Goal: Task Accomplishment & Management: Use online tool/utility

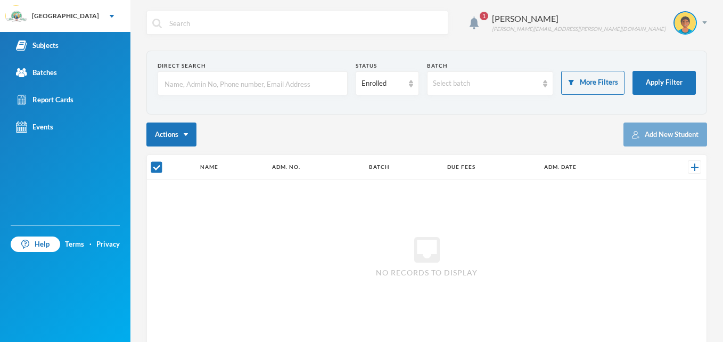
click at [412, 273] on span "No records to display" at bounding box center [427, 272] width 102 height 11
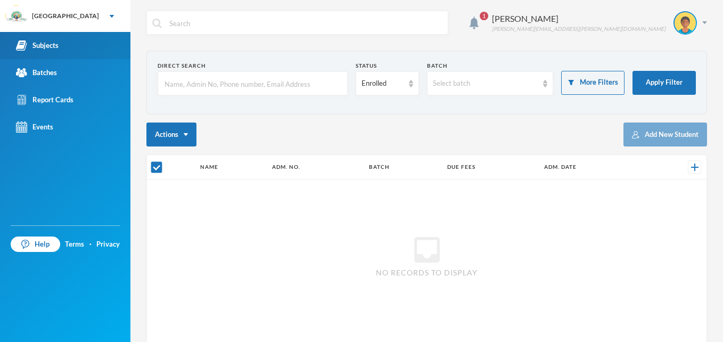
click at [54, 44] on div "Subjects" at bounding box center [37, 45] width 43 height 11
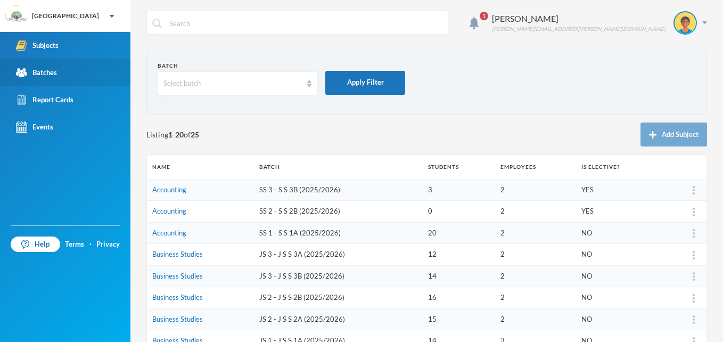
click at [55, 72] on div "Batches" at bounding box center [36, 72] width 41 height 11
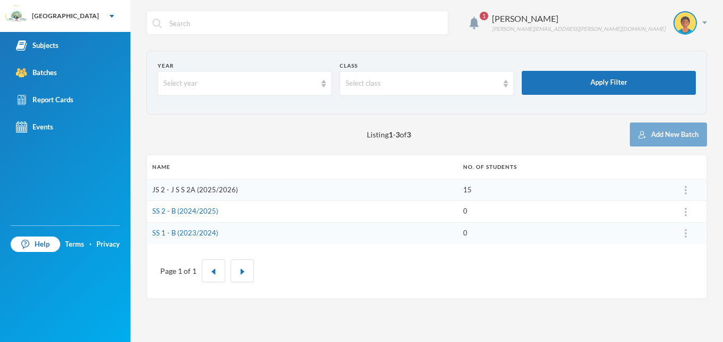
click at [211, 187] on link "JS 2 - J S S 2A (2025/2026)" at bounding box center [195, 189] width 86 height 9
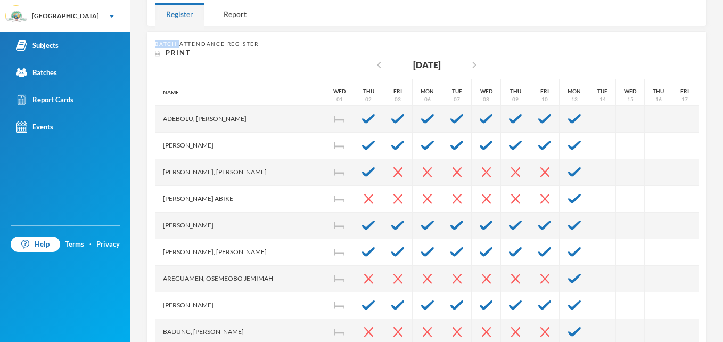
scroll to position [184, 0]
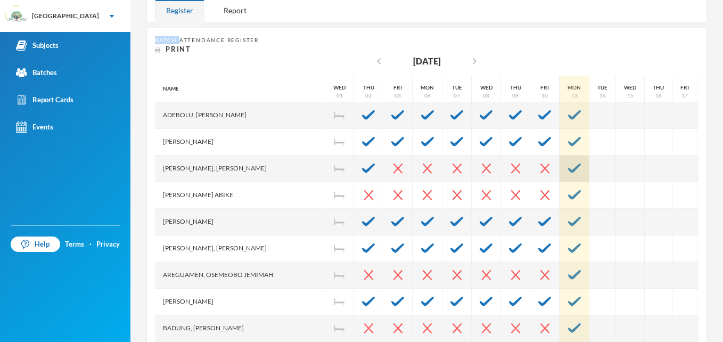
click at [568, 169] on img at bounding box center [574, 168] width 13 height 10
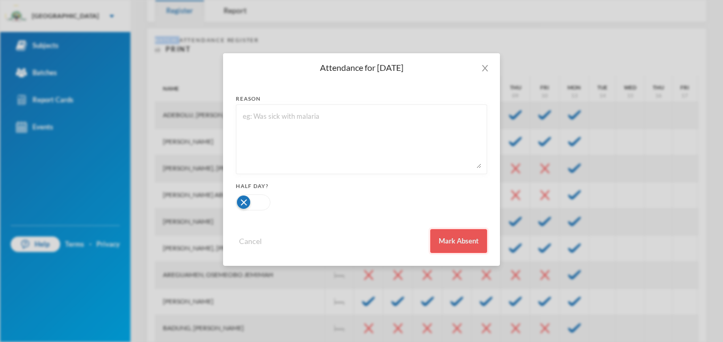
click at [463, 238] on button "Mark Absent" at bounding box center [458, 241] width 57 height 24
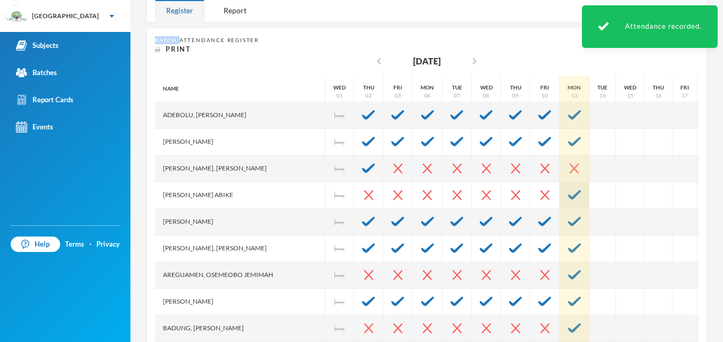
click at [568, 193] on img at bounding box center [574, 195] width 13 height 10
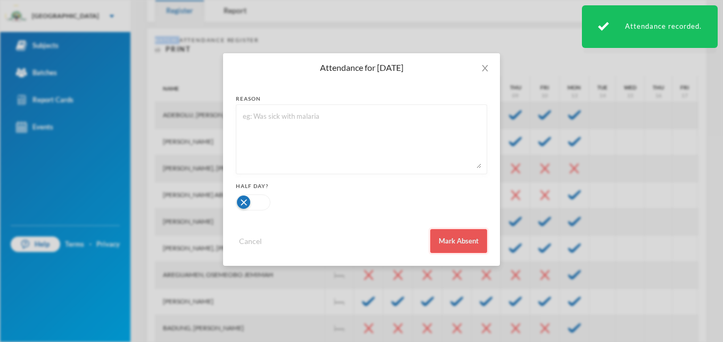
click at [460, 241] on button "Mark Absent" at bounding box center [458, 241] width 57 height 24
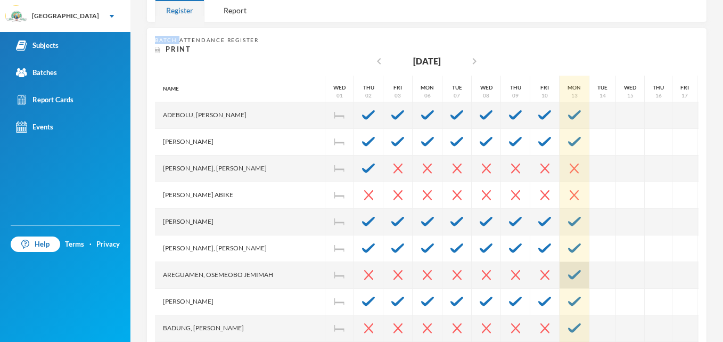
click at [568, 271] on img at bounding box center [574, 275] width 13 height 10
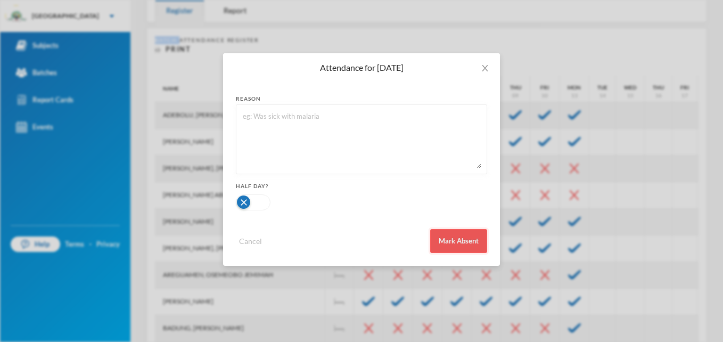
click at [464, 237] on button "Mark Absent" at bounding box center [458, 241] width 57 height 24
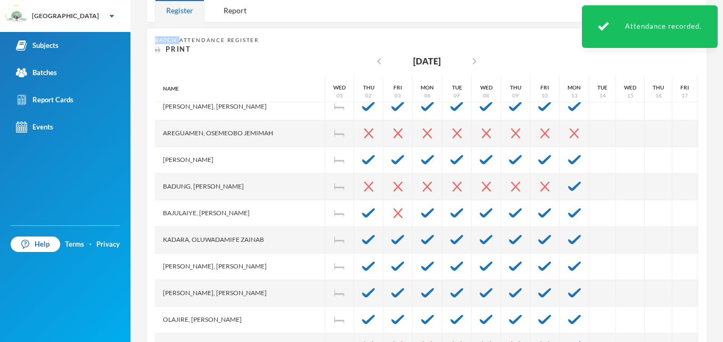
scroll to position [143, 0]
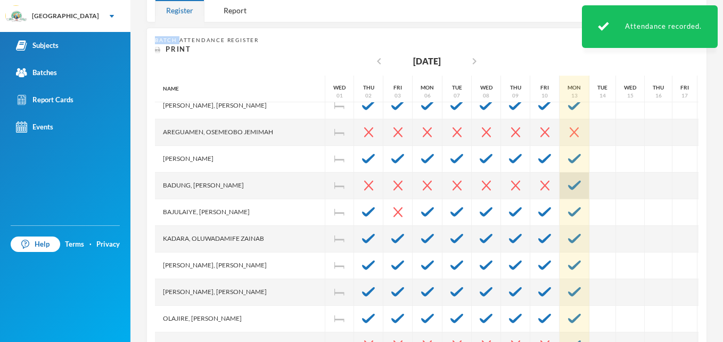
click at [568, 185] on img at bounding box center [574, 185] width 13 height 10
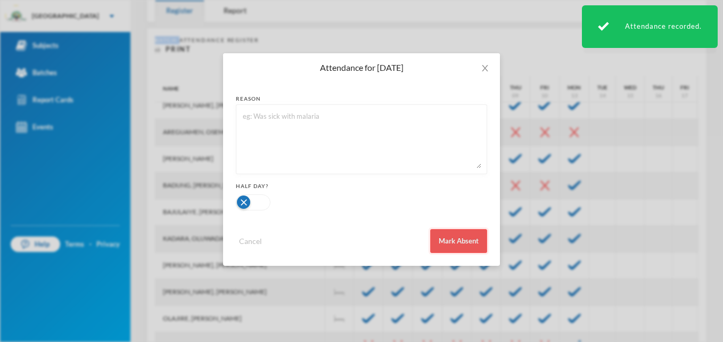
click at [467, 240] on button "Mark Absent" at bounding box center [458, 241] width 57 height 24
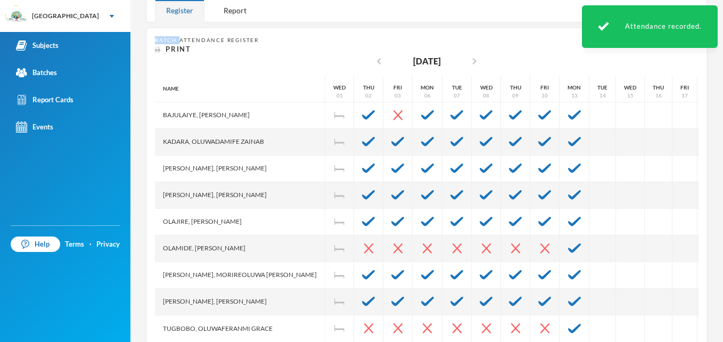
scroll to position [248, 0]
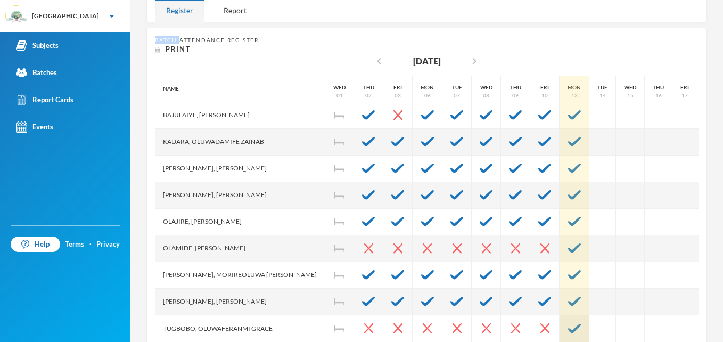
click at [568, 324] on img at bounding box center [574, 329] width 13 height 10
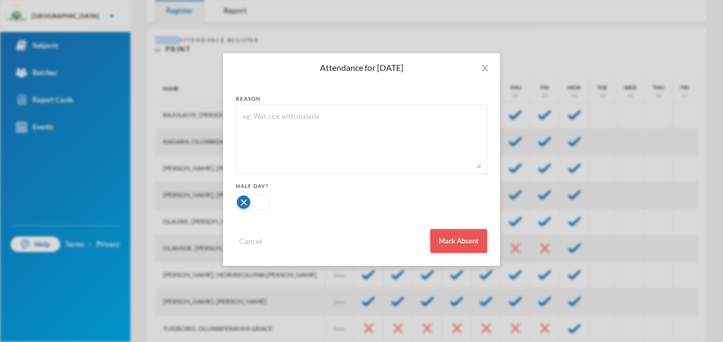
click at [455, 236] on button "Mark Absent" at bounding box center [458, 241] width 57 height 24
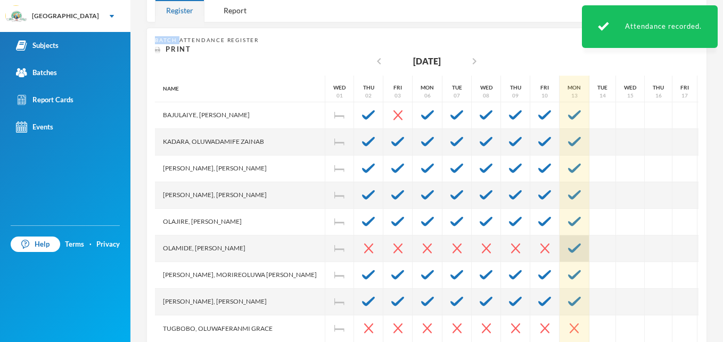
click at [560, 235] on div at bounding box center [575, 248] width 30 height 27
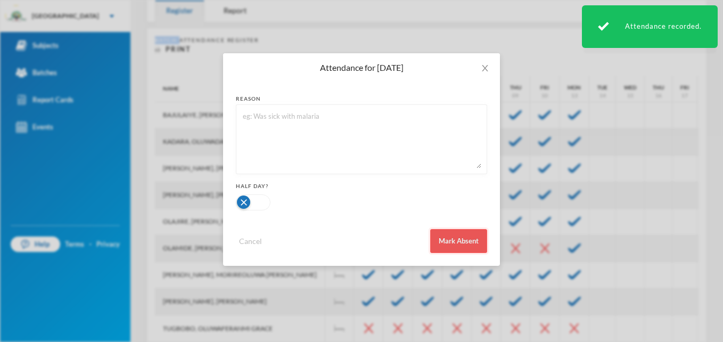
click at [445, 234] on button "Mark Absent" at bounding box center [458, 241] width 57 height 24
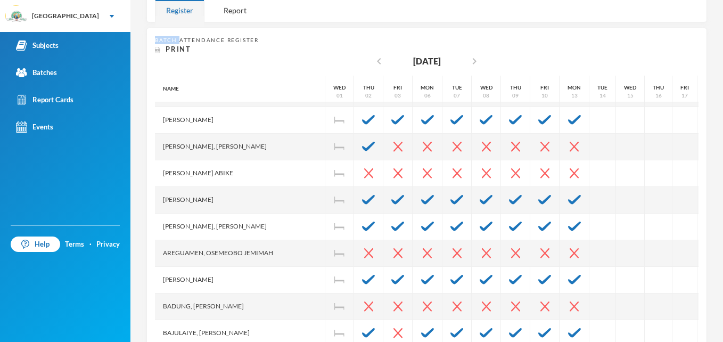
scroll to position [0, 0]
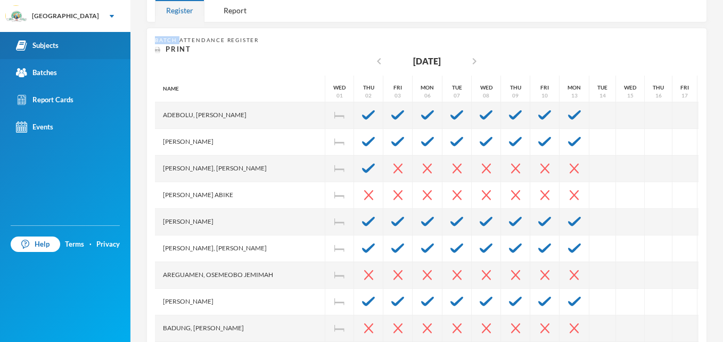
click at [63, 43] on link "Subjects" at bounding box center [65, 45] width 130 height 27
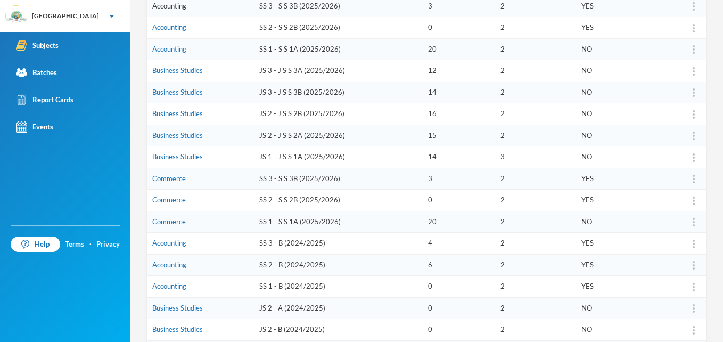
click at [185, 4] on link "Accounting" at bounding box center [169, 6] width 34 height 9
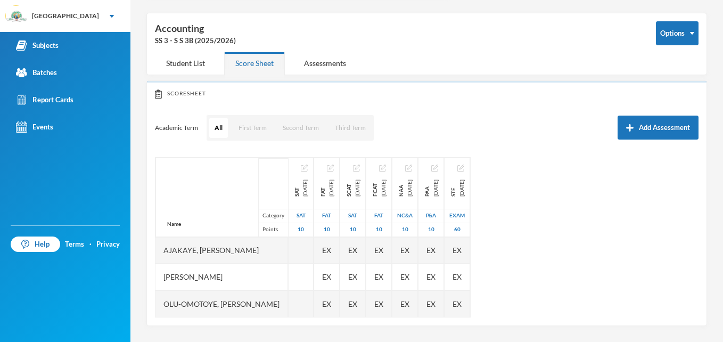
scroll to position [38, 0]
click at [257, 129] on button "First Term" at bounding box center [252, 128] width 39 height 20
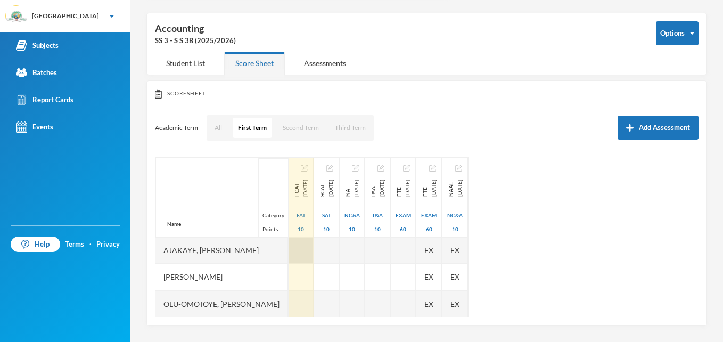
click at [314, 250] on div at bounding box center [301, 250] width 25 height 27
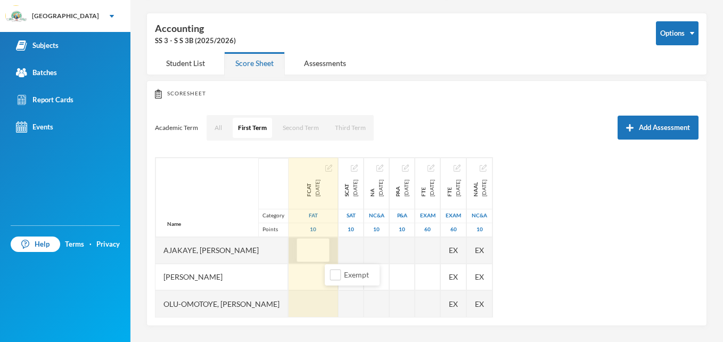
type input "8"
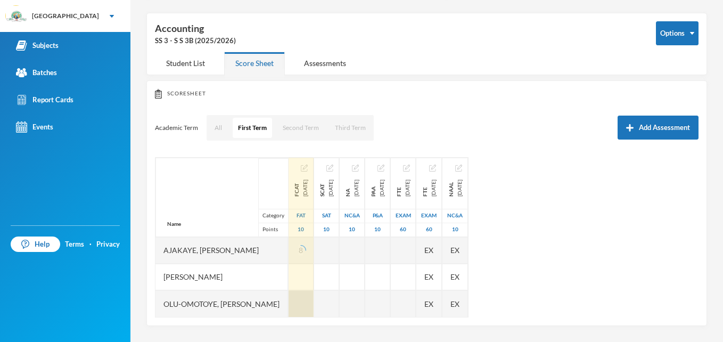
click at [314, 303] on div at bounding box center [301, 303] width 25 height 27
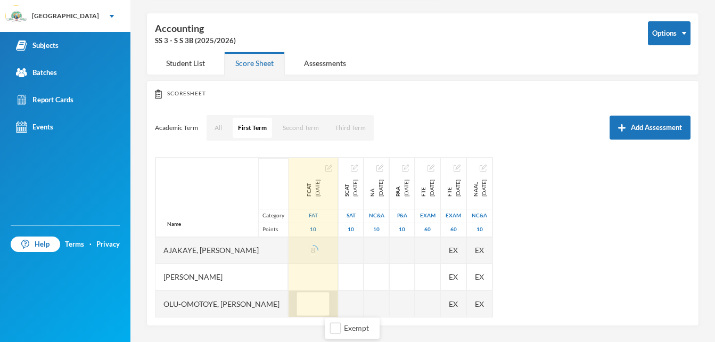
type input "6"
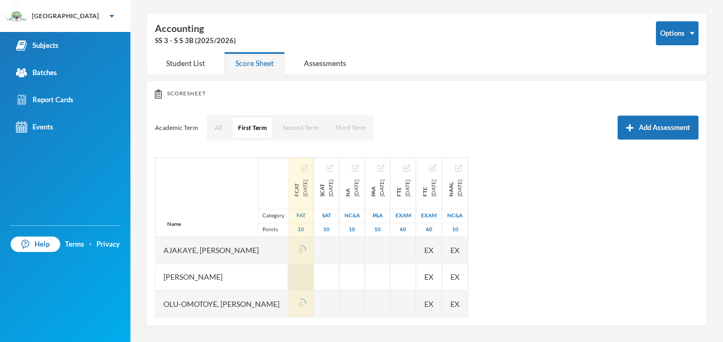
click at [314, 278] on div at bounding box center [301, 277] width 25 height 27
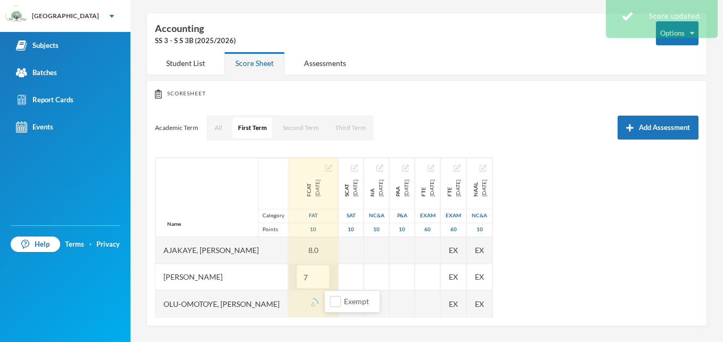
type input "7"
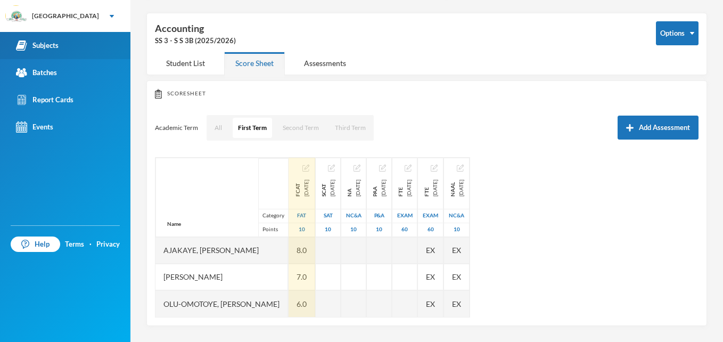
click at [54, 47] on div "Subjects" at bounding box center [37, 45] width 43 height 11
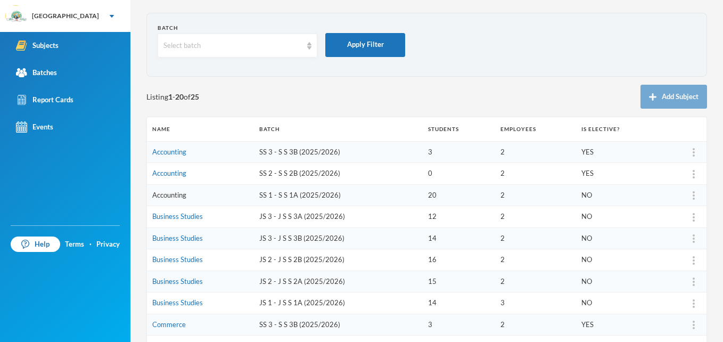
click at [183, 199] on link "Accounting" at bounding box center [169, 195] width 34 height 9
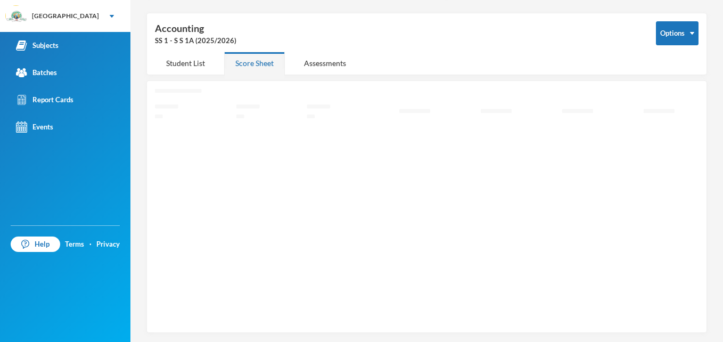
click at [183, 199] on icon "Loading interface..." at bounding box center [427, 205] width 544 height 233
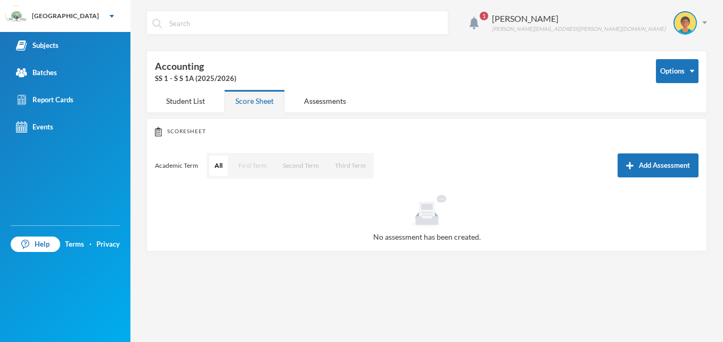
click at [250, 169] on button "First Term" at bounding box center [252, 165] width 39 height 20
click at [188, 101] on div "Student List" at bounding box center [185, 100] width 61 height 23
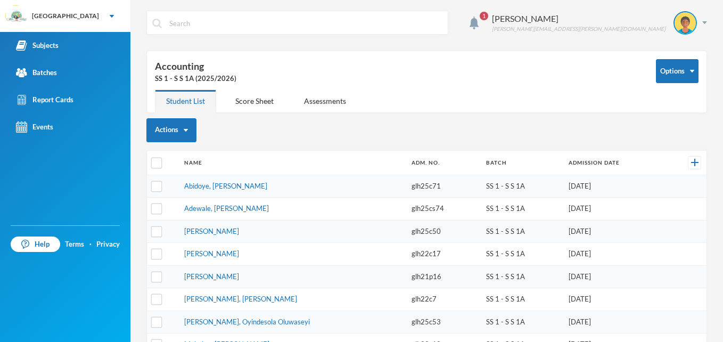
click at [188, 101] on div "Student List" at bounding box center [185, 100] width 61 height 23
click at [239, 105] on div "Score Sheet" at bounding box center [254, 100] width 61 height 23
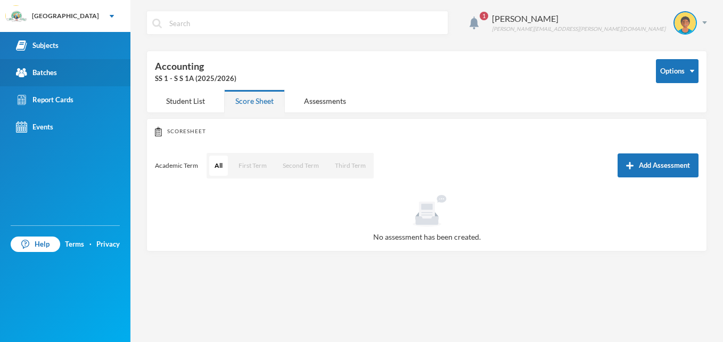
click at [56, 72] on div "Batches" at bounding box center [36, 72] width 41 height 11
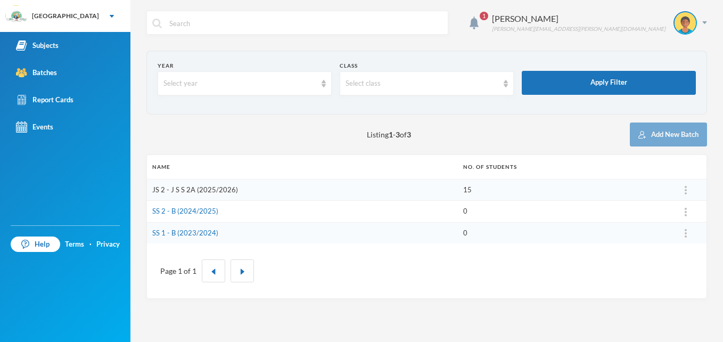
click at [162, 191] on link "JS 2 - J S S 2A (2025/2026)" at bounding box center [195, 189] width 86 height 9
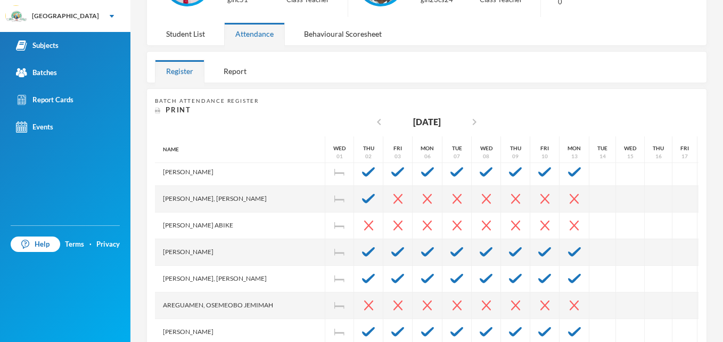
scroll to position [32, 0]
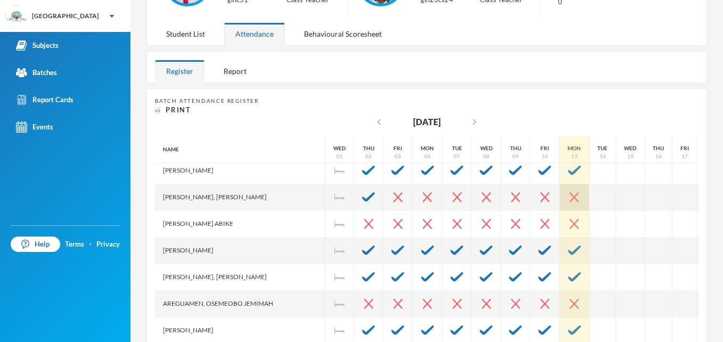
click at [560, 190] on div at bounding box center [575, 197] width 30 height 27
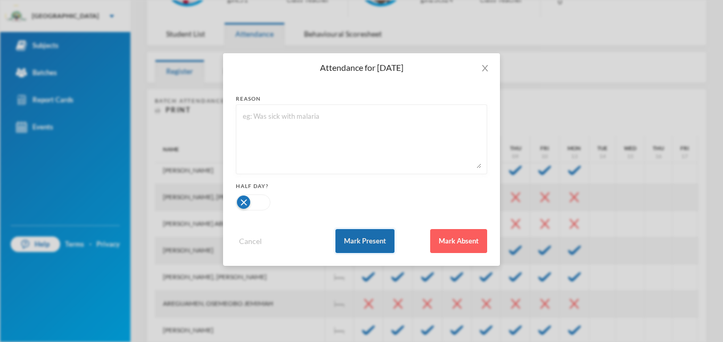
click at [350, 252] on button "Mark Present" at bounding box center [364, 241] width 59 height 24
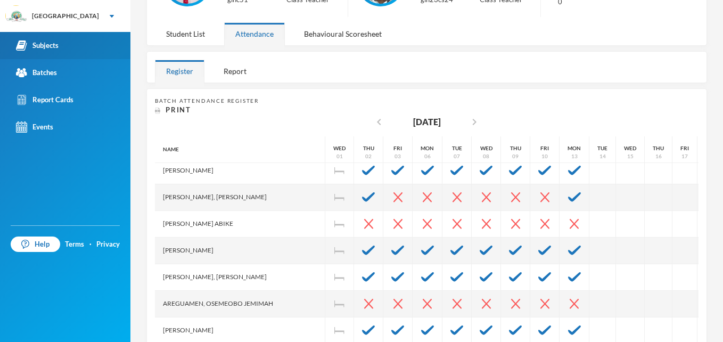
click at [55, 39] on link "Subjects" at bounding box center [65, 45] width 130 height 27
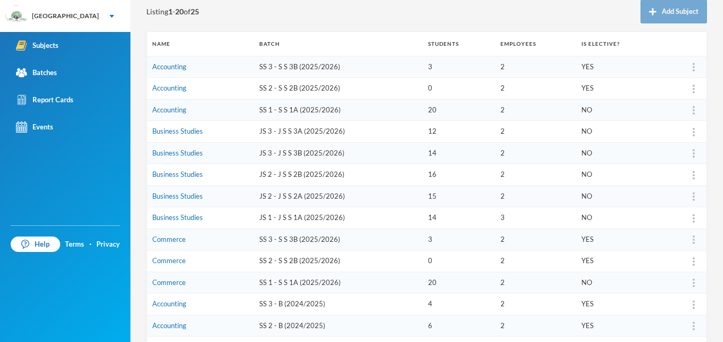
click at [235, 128] on td "Business Studies" at bounding box center [200, 132] width 107 height 22
click at [192, 129] on link "Business Studies" at bounding box center [177, 131] width 51 height 9
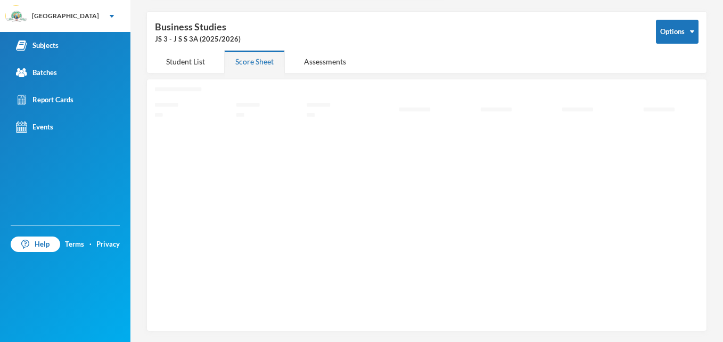
scroll to position [36, 0]
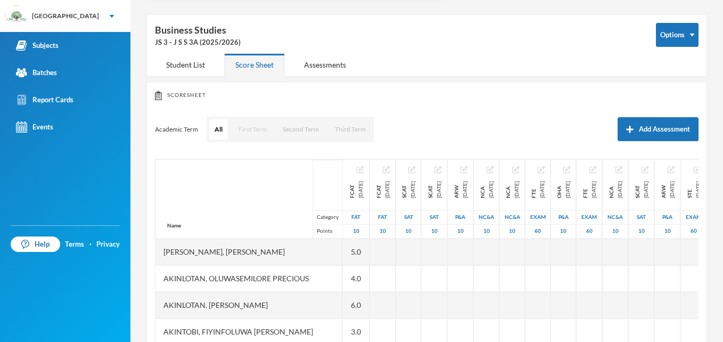
click at [248, 124] on button "First Term" at bounding box center [252, 129] width 39 height 20
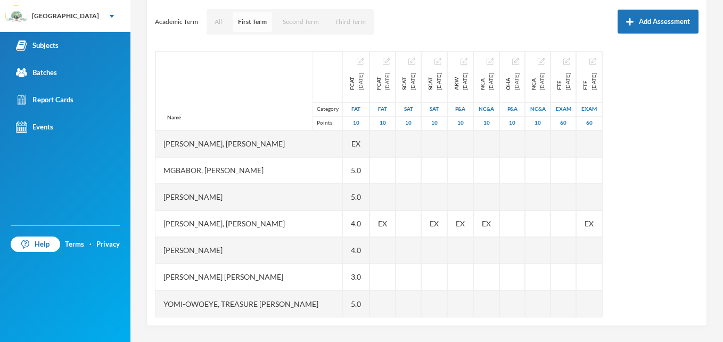
scroll to position [168, 0]
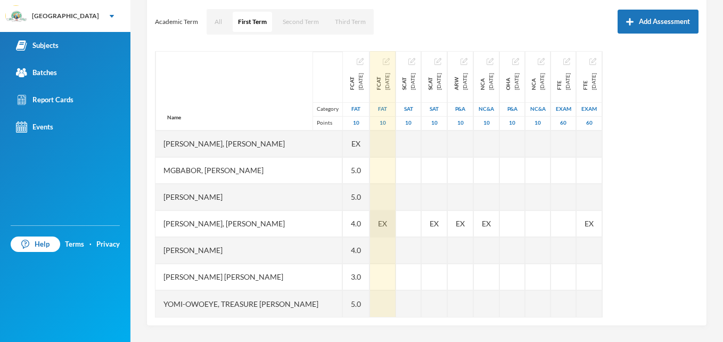
click at [387, 218] on span "EX" at bounding box center [382, 223] width 9 height 11
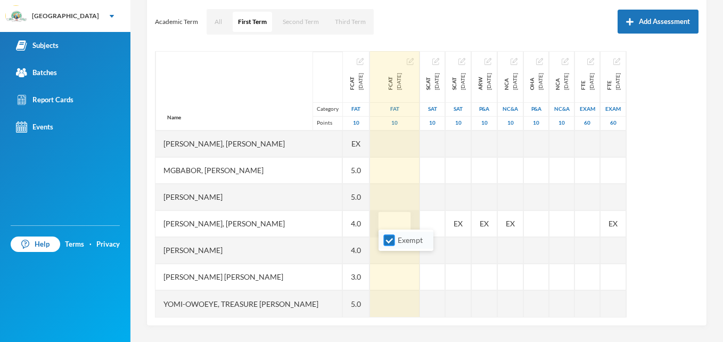
click at [388, 237] on input "Exempt" at bounding box center [389, 240] width 11 height 11
checkbox input "false"
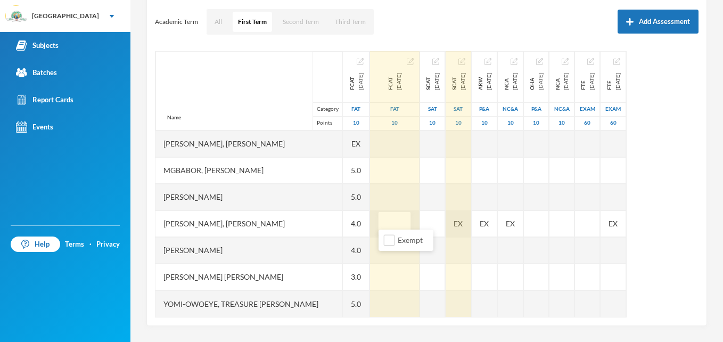
click at [471, 217] on div "EX" at bounding box center [459, 223] width 26 height 27
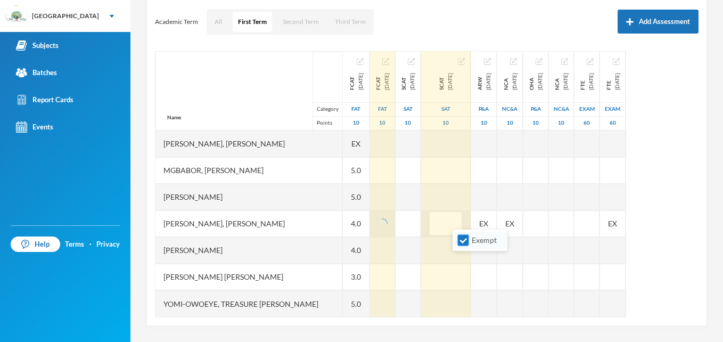
click at [461, 245] on input "Exempt" at bounding box center [463, 240] width 11 height 11
checkbox input "false"
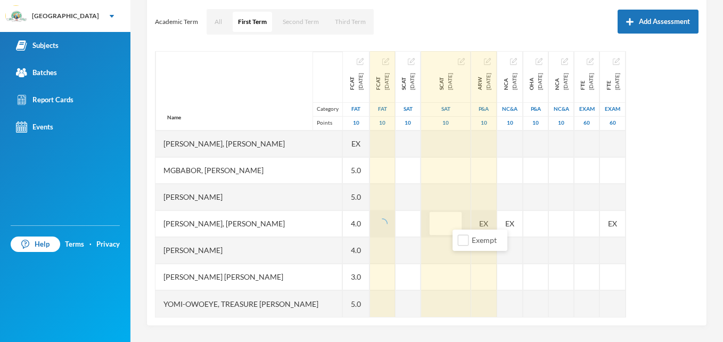
click at [497, 218] on div "EX" at bounding box center [484, 223] width 26 height 27
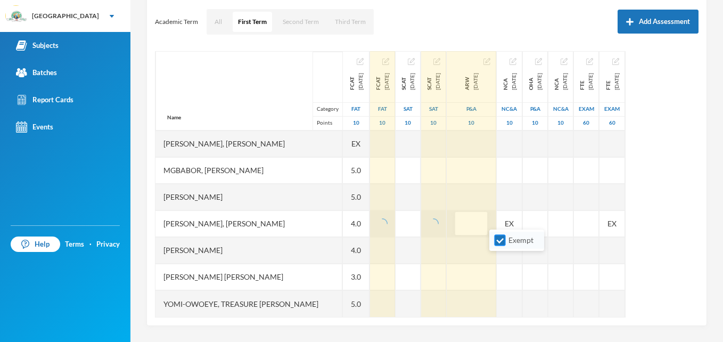
click at [496, 245] on input "Exempt" at bounding box center [500, 240] width 11 height 11
checkbox input "false"
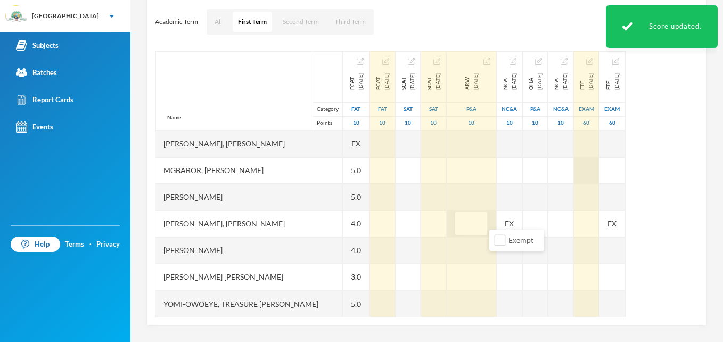
click at [672, 167] on div "Name Category Points Abiodun, Lawrence Temidayo Akinlotan, Oluwasemilore Precio…" at bounding box center [427, 184] width 544 height 266
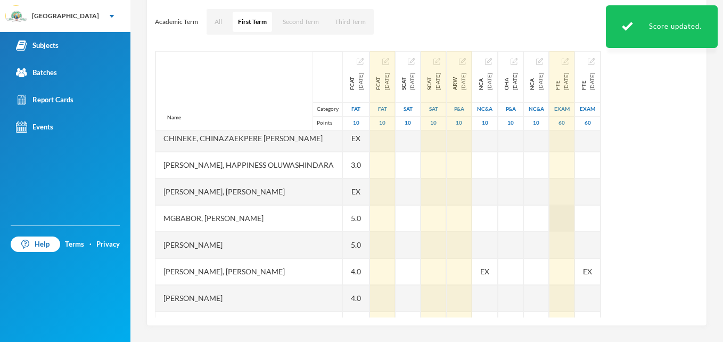
scroll to position [116, 0]
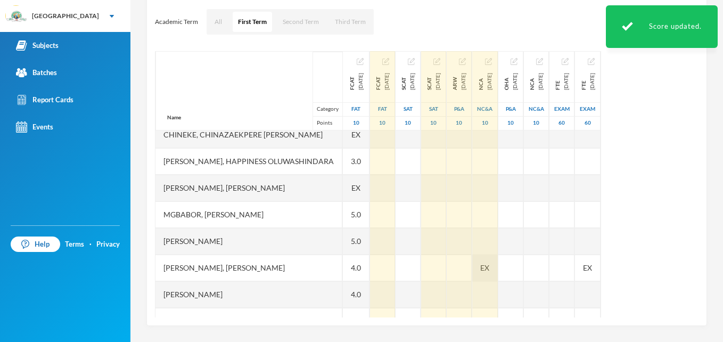
click at [489, 269] on span "EX" at bounding box center [484, 267] width 9 height 11
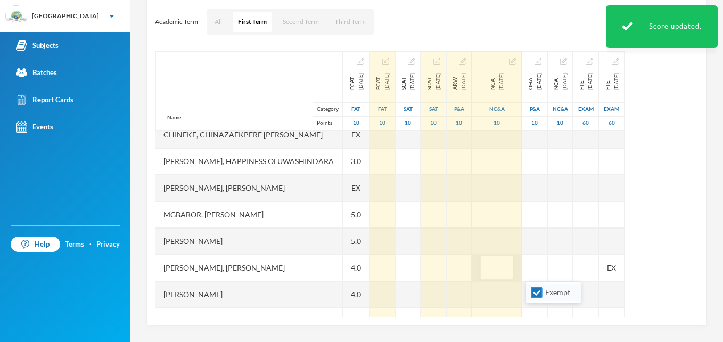
click at [535, 298] on input "Exempt" at bounding box center [536, 292] width 11 height 11
checkbox input "false"
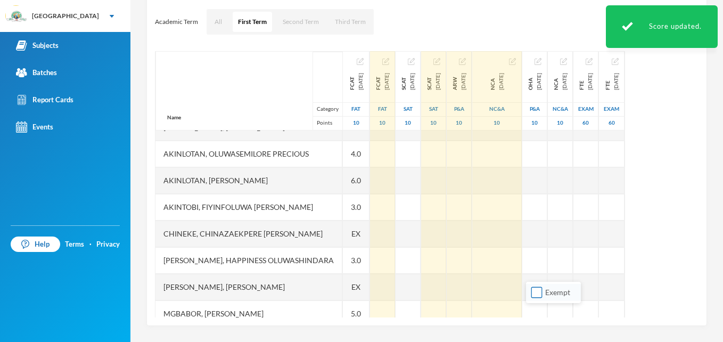
scroll to position [0, 0]
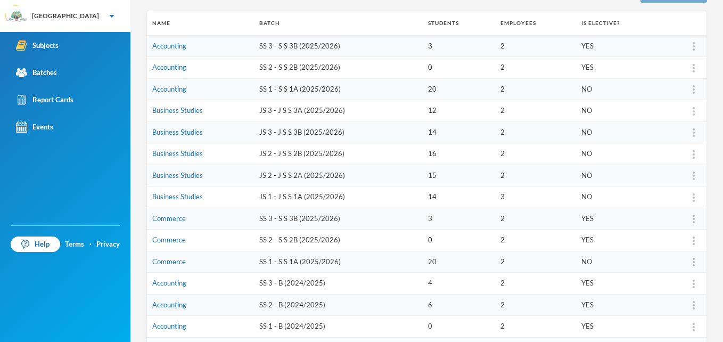
click at [209, 131] on td "Business Studies" at bounding box center [200, 132] width 107 height 22
click at [171, 136] on td "Business Studies" at bounding box center [200, 132] width 107 height 22
drag, startPoint x: 171, startPoint y: 136, endPoint x: 214, endPoint y: 133, distance: 42.8
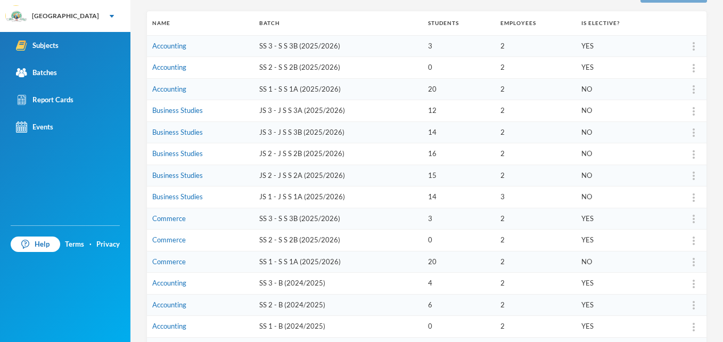
click at [214, 133] on td "Business Studies" at bounding box center [200, 132] width 107 height 22
click at [170, 132] on link "Business Studies" at bounding box center [177, 132] width 51 height 9
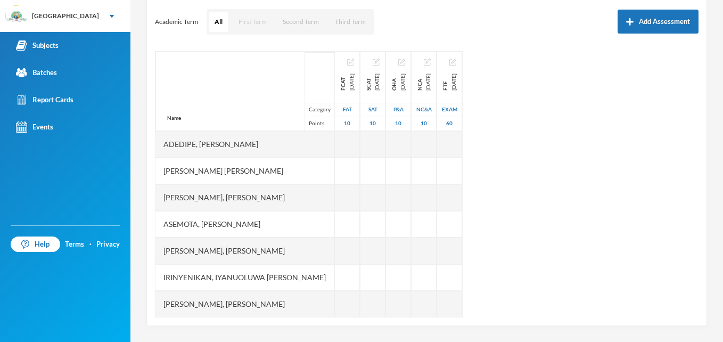
click at [249, 18] on button "First Term" at bounding box center [252, 22] width 39 height 20
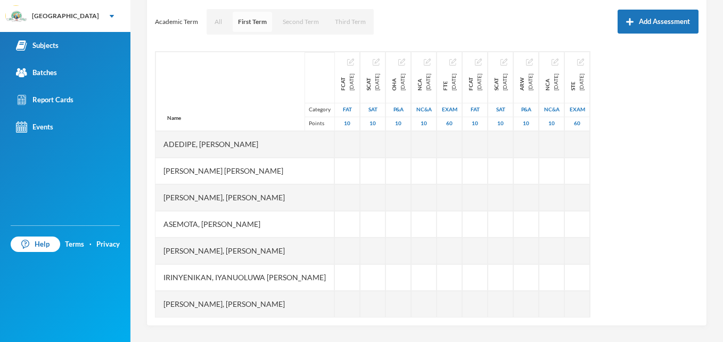
click at [250, 25] on button "First Term" at bounding box center [252, 22] width 39 height 20
click at [251, 18] on button "First Term" at bounding box center [252, 22] width 39 height 20
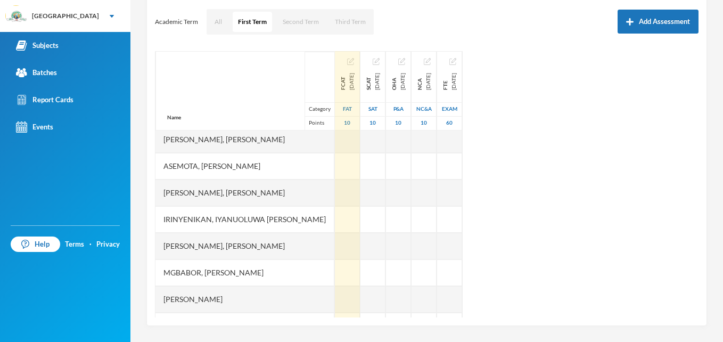
scroll to position [58, 0]
click at [335, 195] on div at bounding box center [347, 193] width 25 height 27
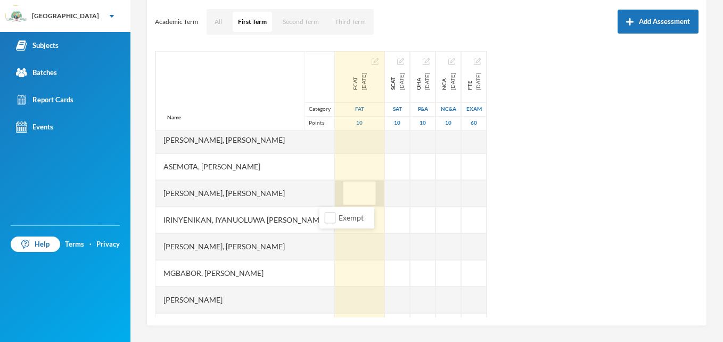
type input "3"
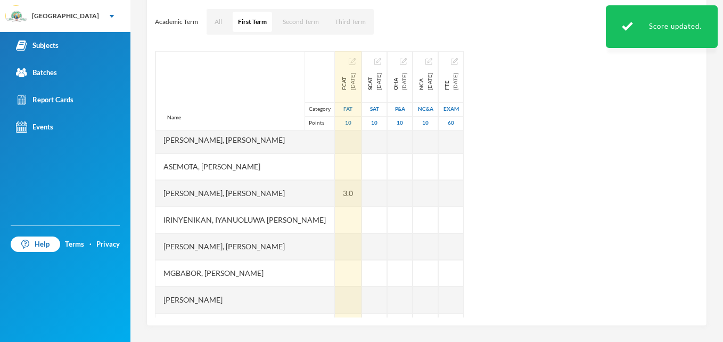
scroll to position [0, 0]
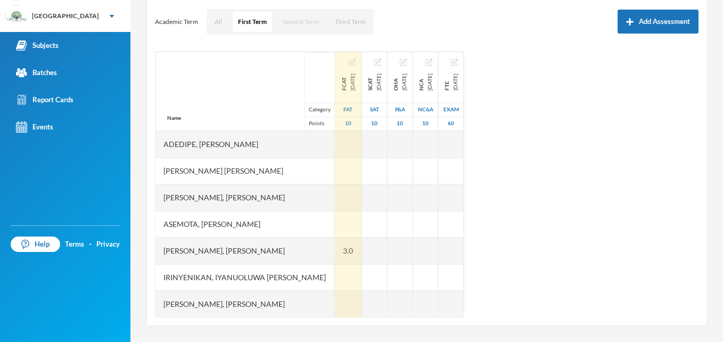
click at [308, 18] on button "Second Term" at bounding box center [300, 22] width 47 height 20
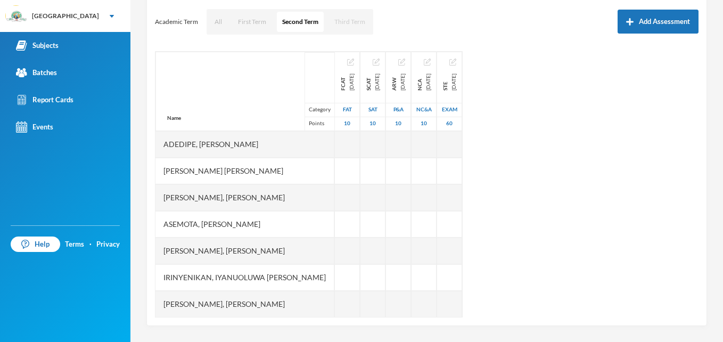
click at [360, 22] on button "Third Term" at bounding box center [350, 22] width 42 height 20
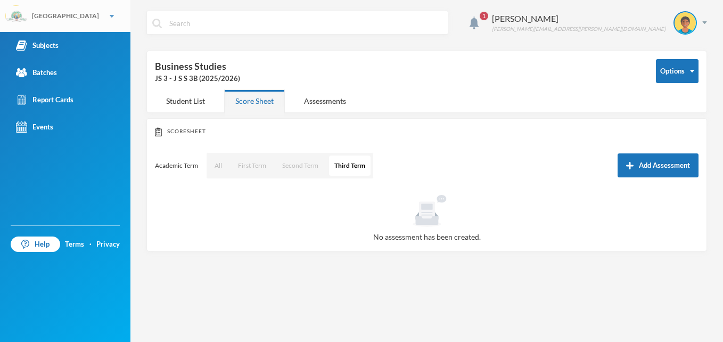
click at [110, 15] on img at bounding box center [112, 16] width 4 height 3
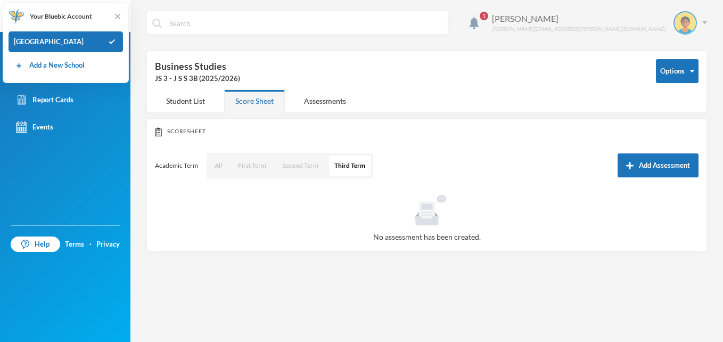
click at [704, 21] on img at bounding box center [704, 22] width 5 height 3
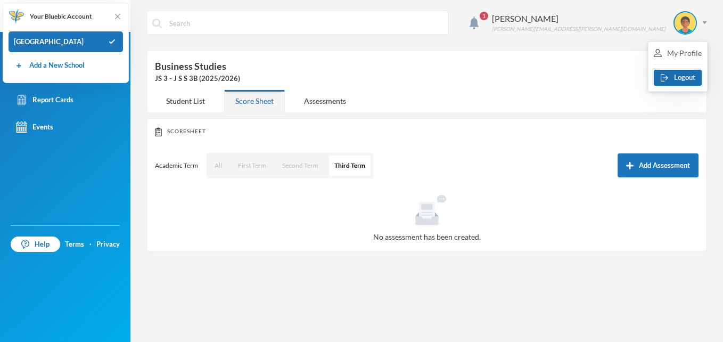
click at [688, 77] on button "Logout" at bounding box center [678, 78] width 48 height 16
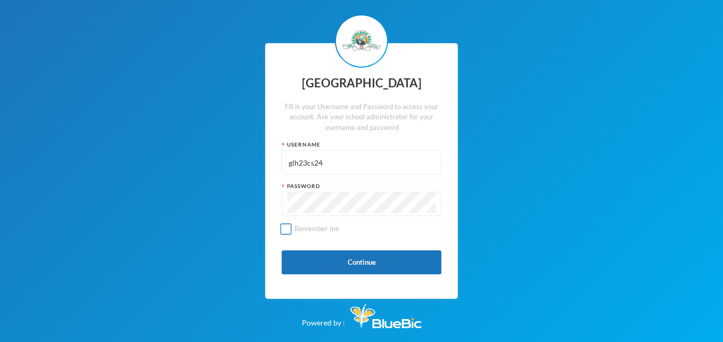
click at [286, 228] on input "Remember me" at bounding box center [286, 228] width 11 height 11
checkbox input "true"
click at [352, 262] on button "Continue" at bounding box center [362, 262] width 160 height 24
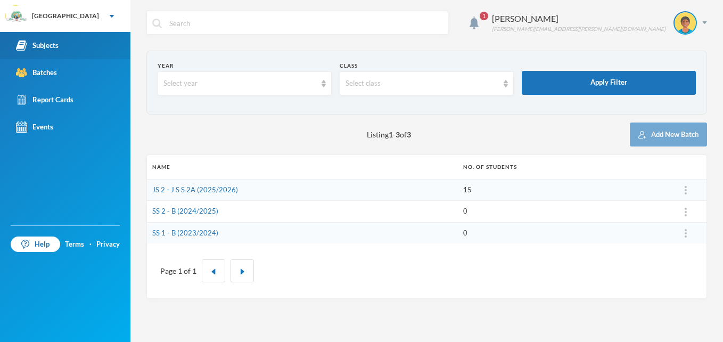
click at [59, 45] on div "Subjects" at bounding box center [37, 45] width 43 height 11
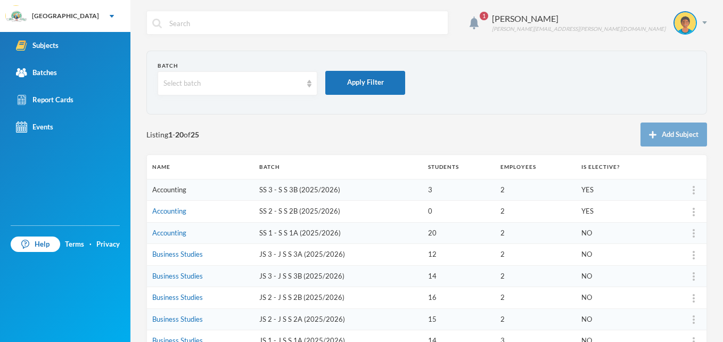
click at [180, 192] on link "Accounting" at bounding box center [169, 189] width 34 height 9
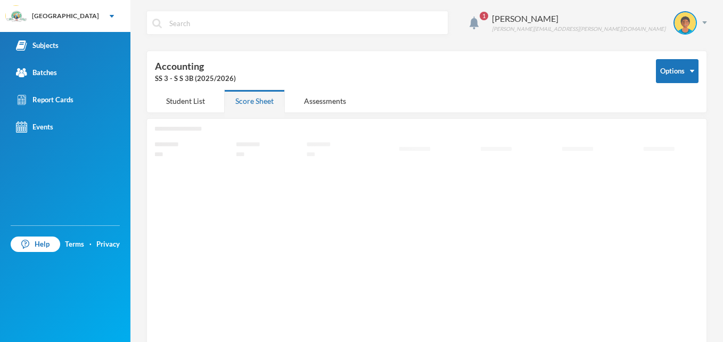
click at [180, 192] on icon "Loading interface..." at bounding box center [427, 243] width 544 height 233
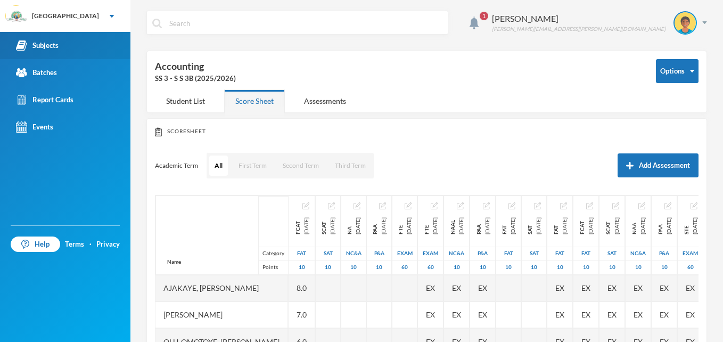
click at [52, 42] on div "Subjects" at bounding box center [37, 45] width 43 height 11
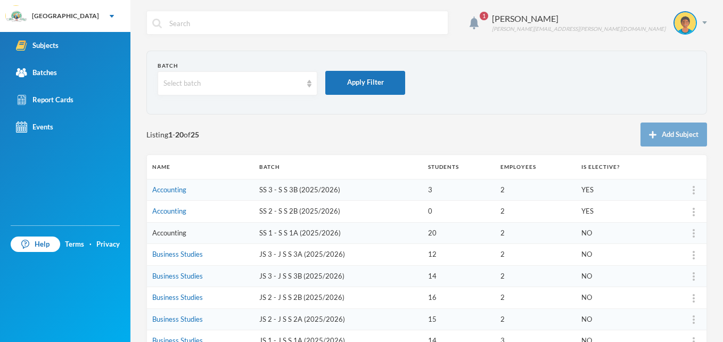
click at [173, 234] on link "Accounting" at bounding box center [169, 232] width 34 height 9
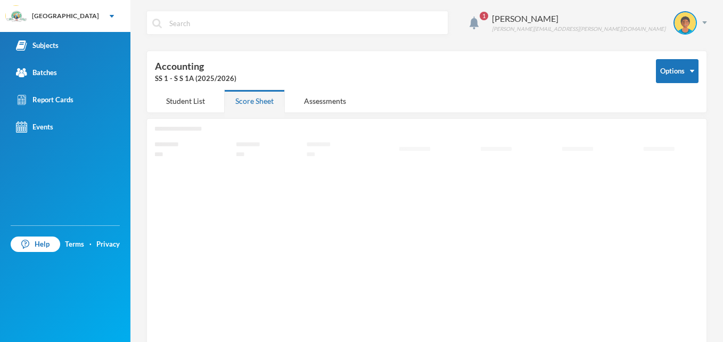
click at [173, 234] on icon "Loading interface..." at bounding box center [427, 243] width 544 height 233
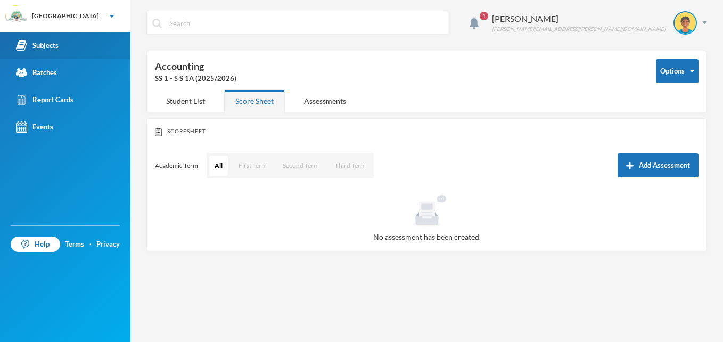
click at [53, 44] on div "Subjects" at bounding box center [37, 45] width 43 height 11
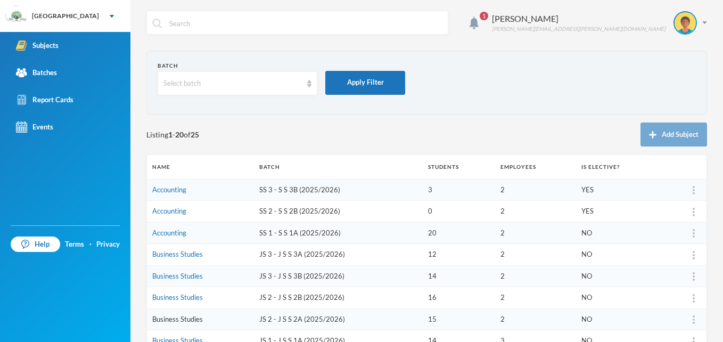
click at [194, 317] on link "Business Studies" at bounding box center [177, 319] width 51 height 9
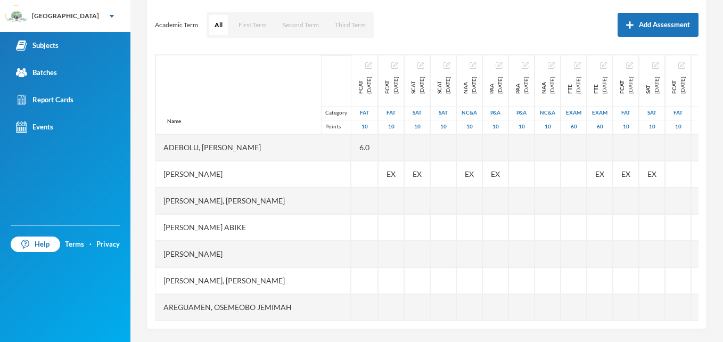
scroll to position [142, 0]
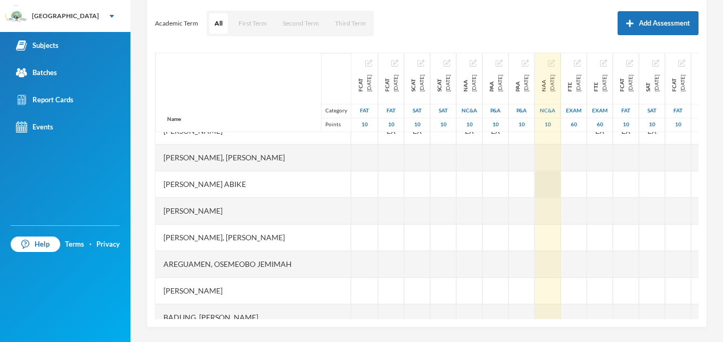
click at [561, 187] on div at bounding box center [548, 184] width 26 height 27
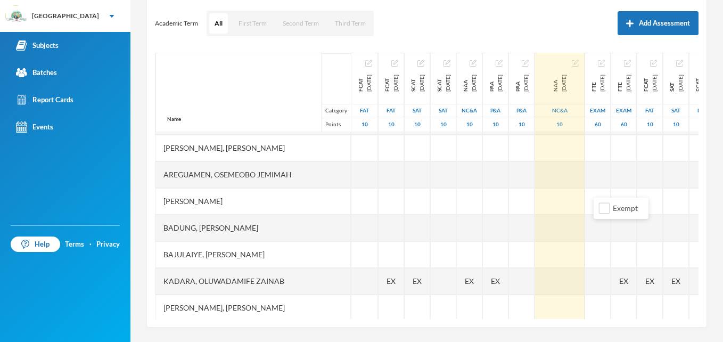
scroll to position [136, 0]
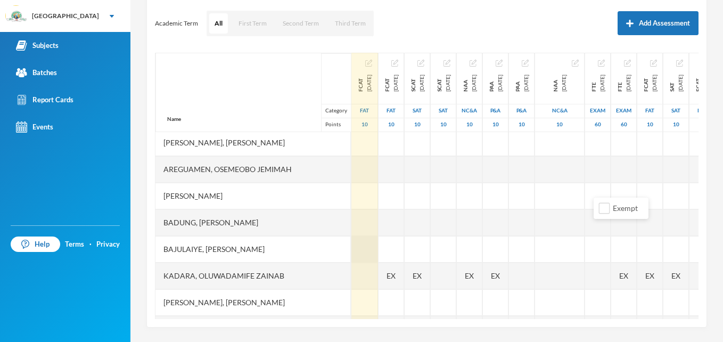
click at [351, 248] on div at bounding box center [364, 249] width 27 height 27
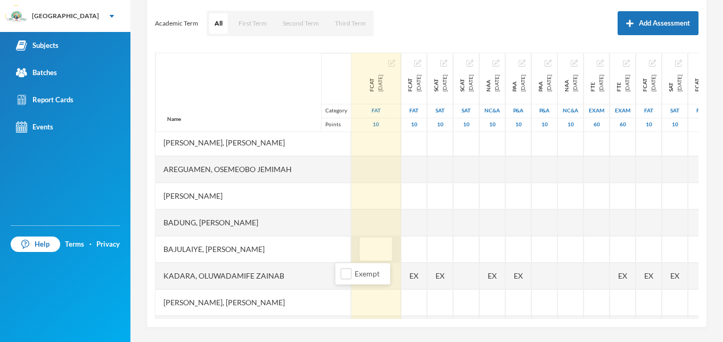
type input "8"
click at [351, 143] on div at bounding box center [376, 142] width 50 height 27
type input "8"
click at [351, 196] on div at bounding box center [376, 196] width 50 height 27
type input "6"
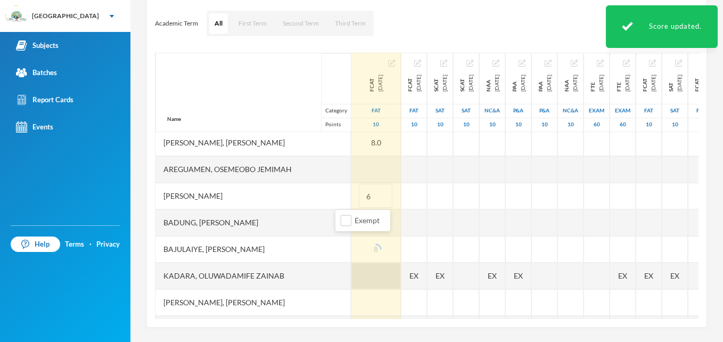
click at [351, 278] on div at bounding box center [376, 275] width 50 height 27
type input "5"
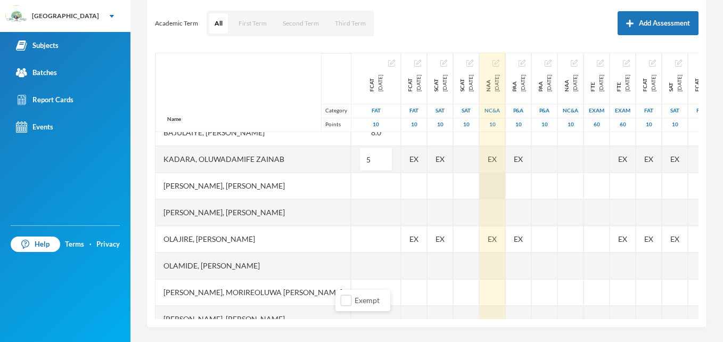
scroll to position [254, 0]
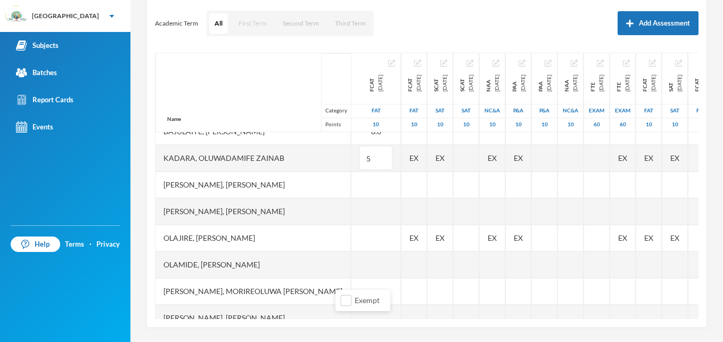
click at [250, 23] on button "First Term" at bounding box center [252, 23] width 39 height 20
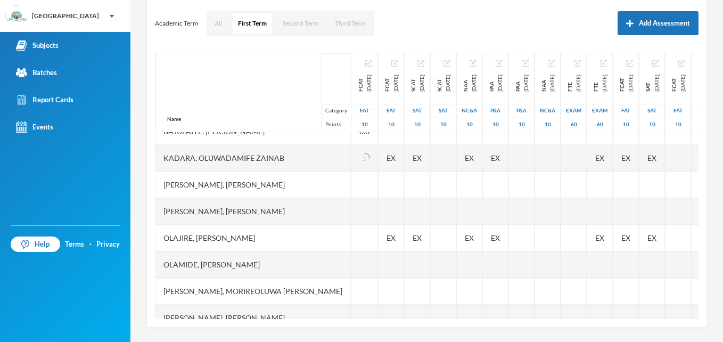
click at [254, 20] on button "First Term" at bounding box center [252, 23] width 39 height 20
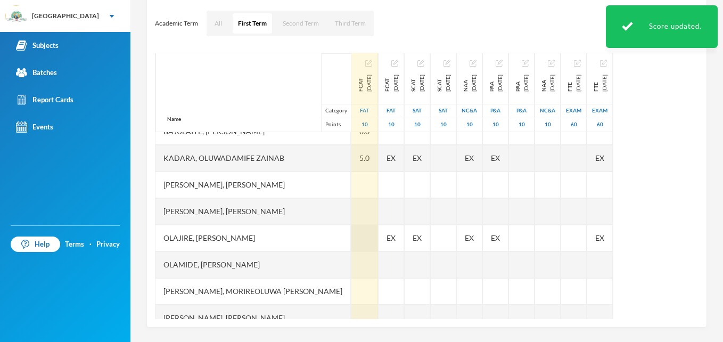
click at [351, 237] on div at bounding box center [364, 238] width 27 height 27
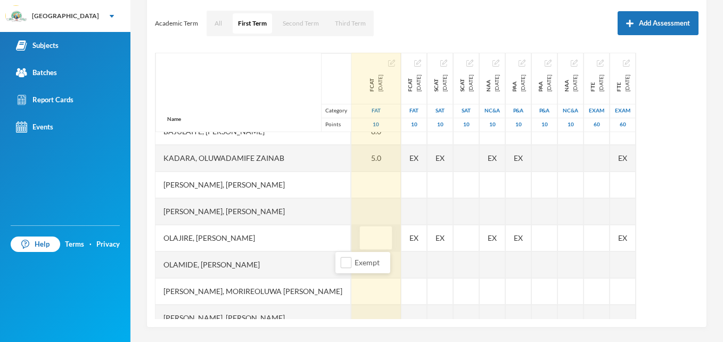
type input "5"
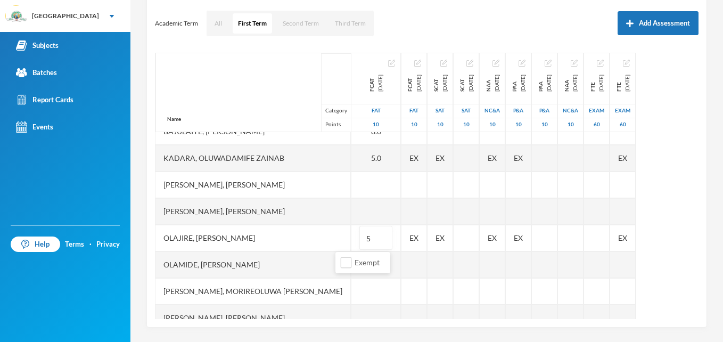
click at [700, 128] on div "1 Sadiq Ahmed ahmed.sadiq@greenlandhall.org Options Business Studies JS 2 - J S…" at bounding box center [426, 171] width 593 height 342
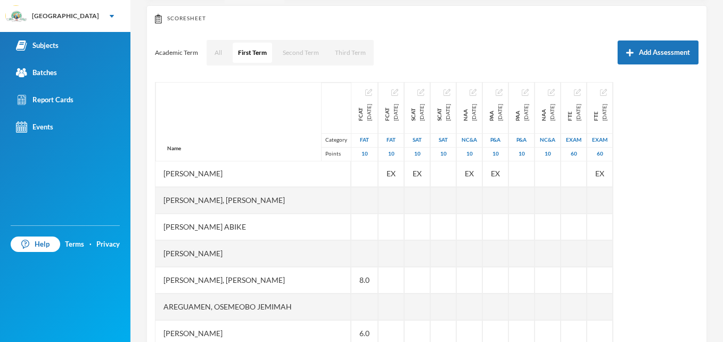
scroll to position [0, 0]
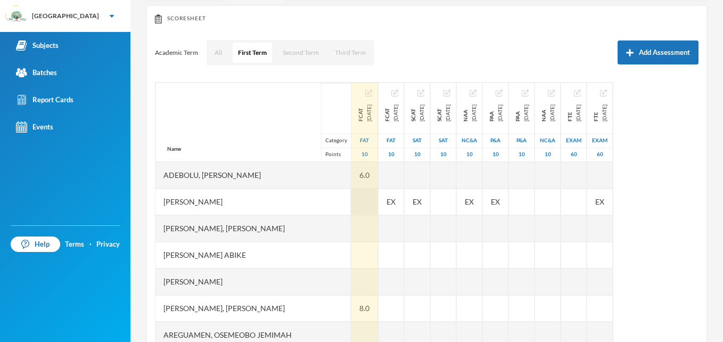
click at [351, 199] on div at bounding box center [364, 201] width 27 height 27
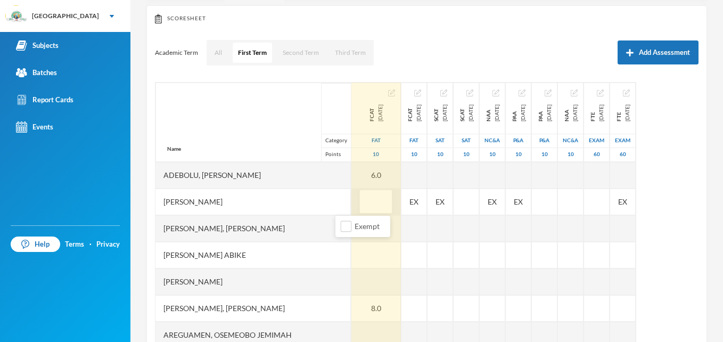
type input "5"
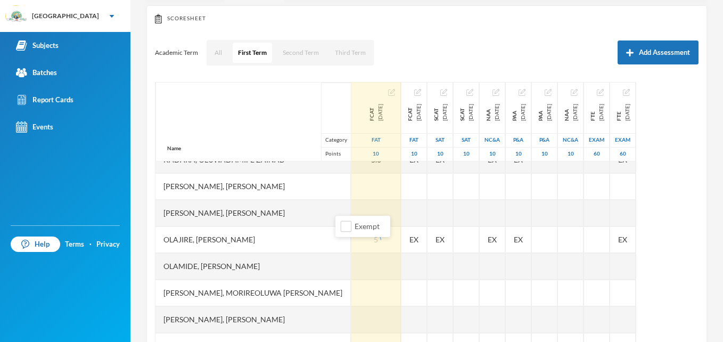
scroll to position [288, 0]
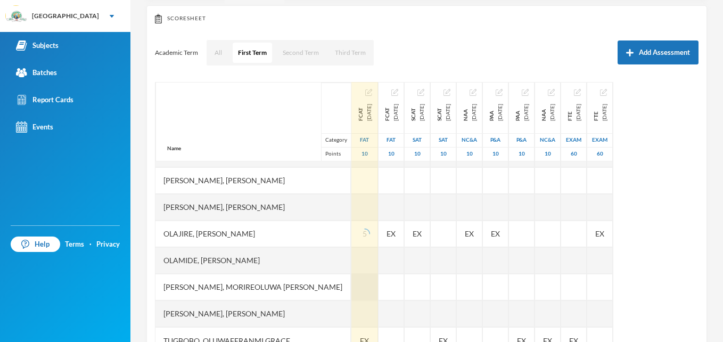
click at [351, 284] on div at bounding box center [364, 287] width 27 height 27
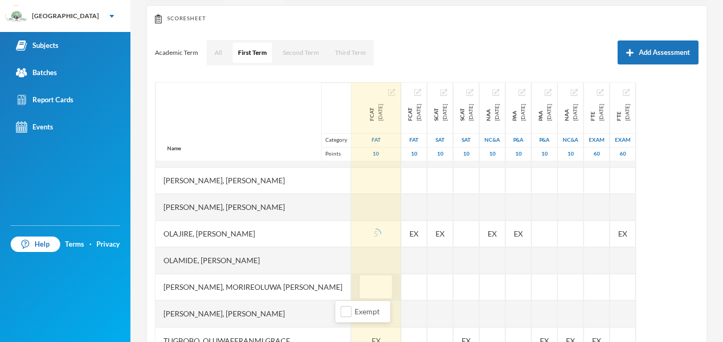
type input "7"
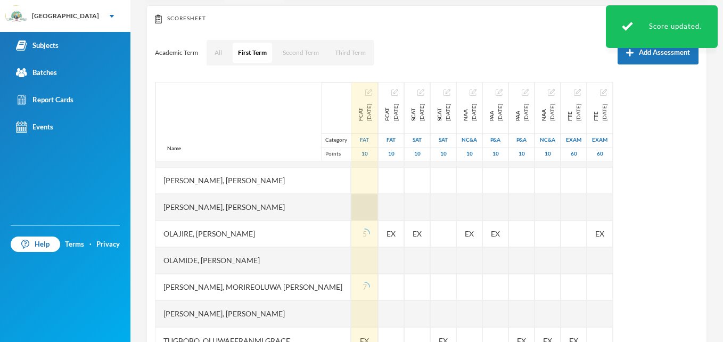
click at [352, 206] on div at bounding box center [364, 207] width 27 height 27
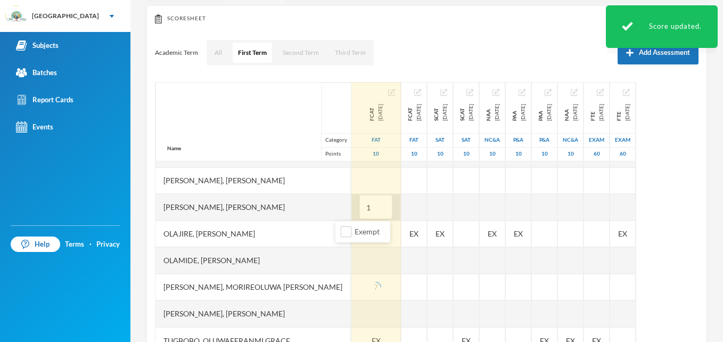
type input "10"
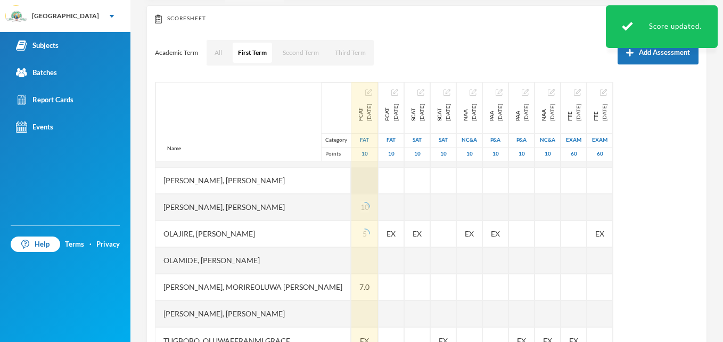
click at [351, 176] on div at bounding box center [364, 180] width 27 height 27
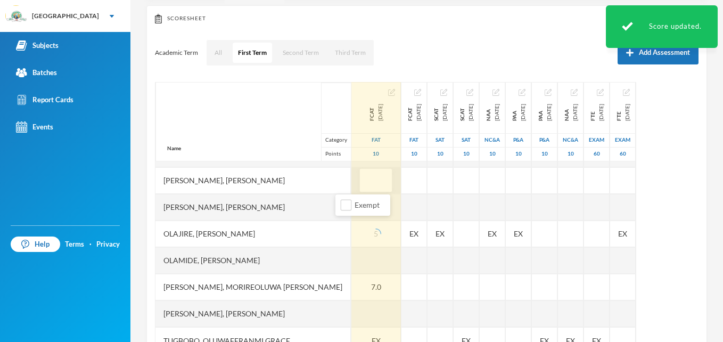
type input "8"
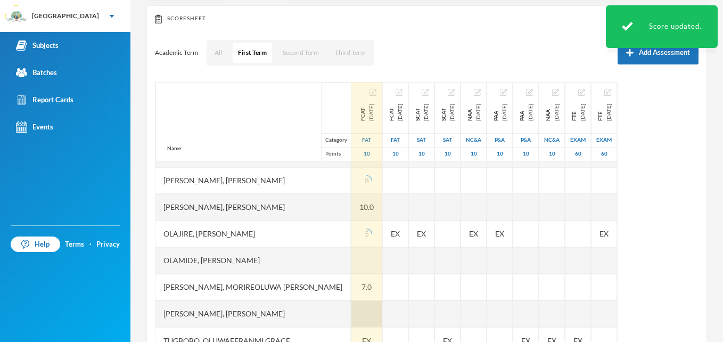
click at [354, 310] on div at bounding box center [366, 313] width 31 height 27
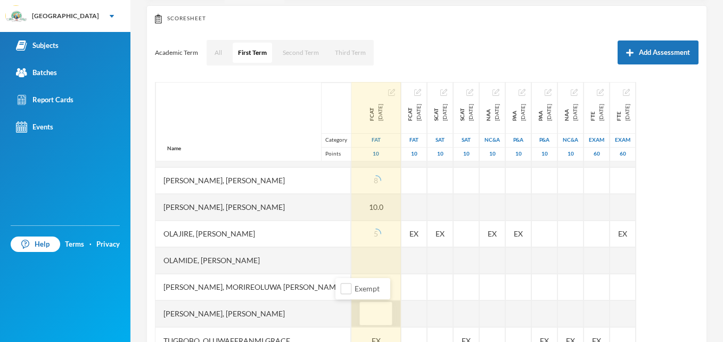
type input "7"
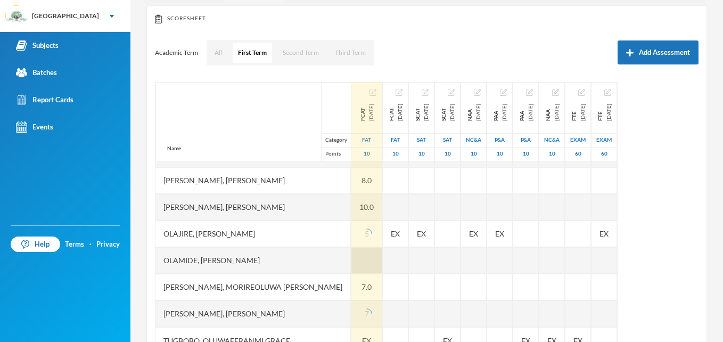
click at [351, 264] on div at bounding box center [366, 260] width 31 height 27
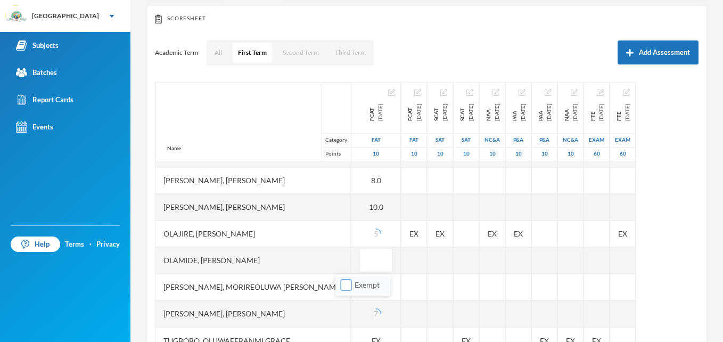
click at [347, 282] on input "Exempt" at bounding box center [346, 285] width 11 height 11
checkbox input "true"
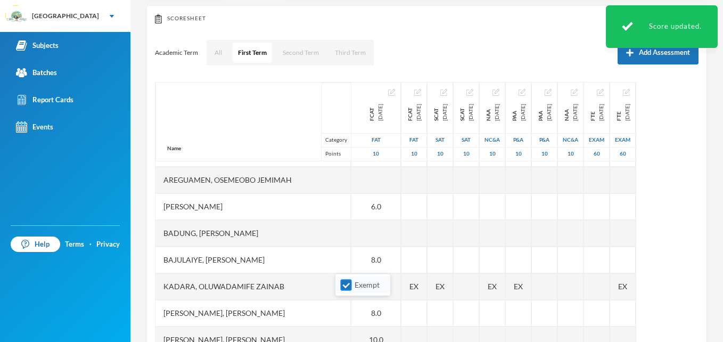
scroll to position [154, 0]
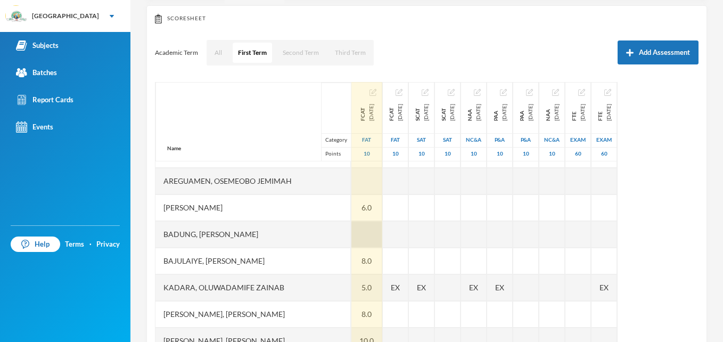
click at [351, 231] on div at bounding box center [366, 234] width 31 height 27
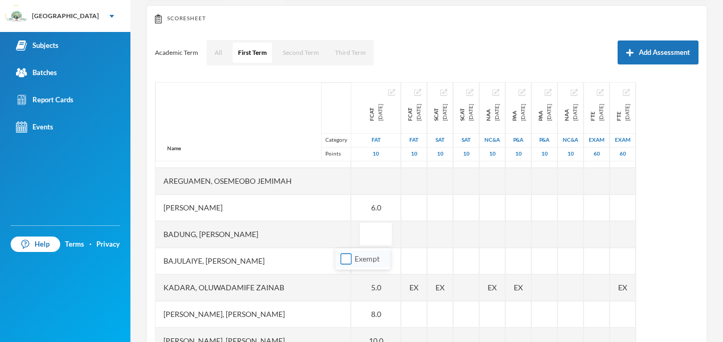
click at [346, 259] on input "Exempt" at bounding box center [346, 258] width 11 height 11
checkbox input "true"
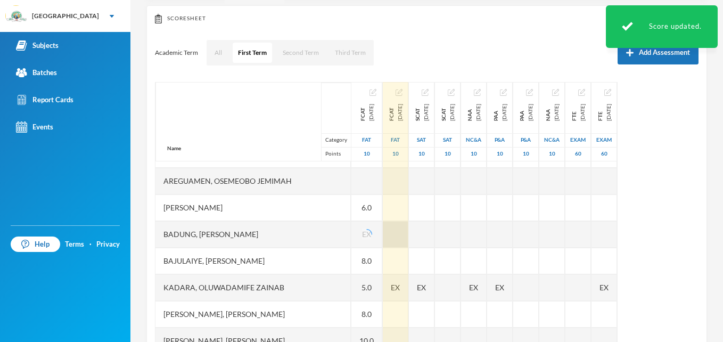
click at [397, 235] on div at bounding box center [396, 234] width 26 height 27
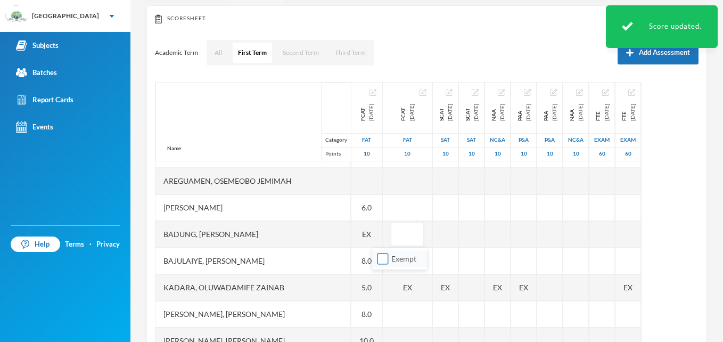
click at [383, 255] on input "Exempt" at bounding box center [382, 258] width 11 height 11
checkbox input "true"
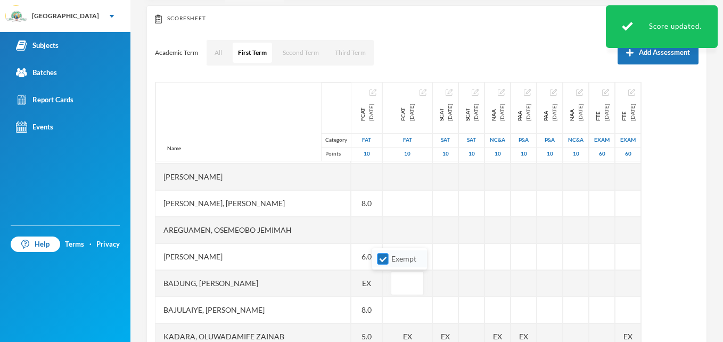
scroll to position [104, 0]
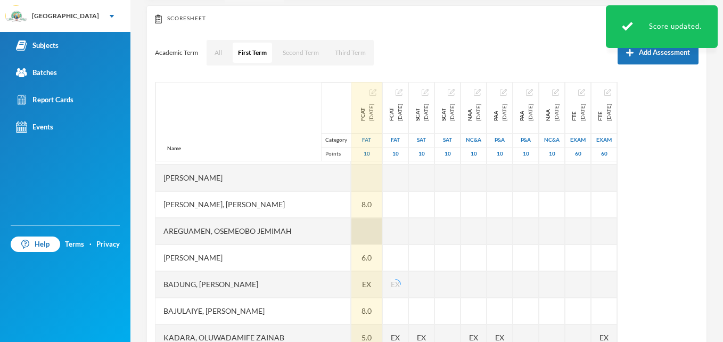
click at [351, 229] on div at bounding box center [366, 231] width 31 height 27
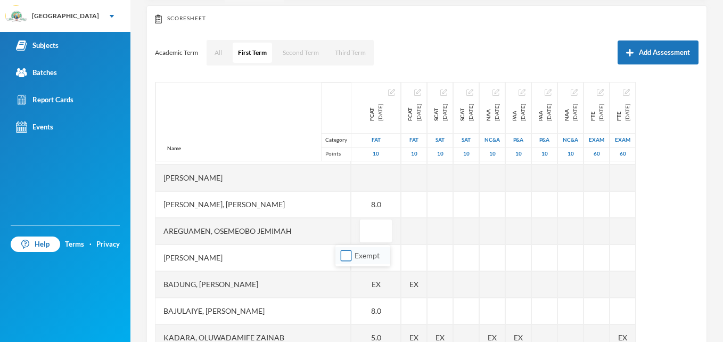
click at [343, 257] on input "Exempt" at bounding box center [346, 255] width 11 height 11
checkbox input "true"
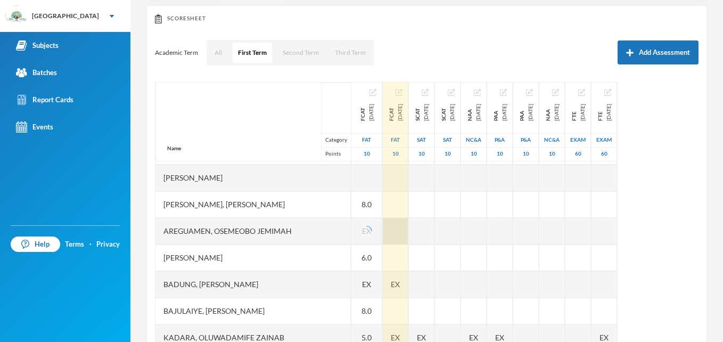
click at [393, 234] on div at bounding box center [396, 231] width 26 height 27
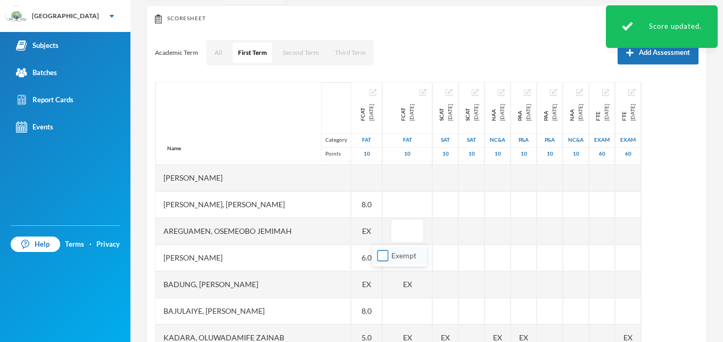
click at [381, 251] on input "Exempt" at bounding box center [382, 255] width 11 height 11
checkbox input "true"
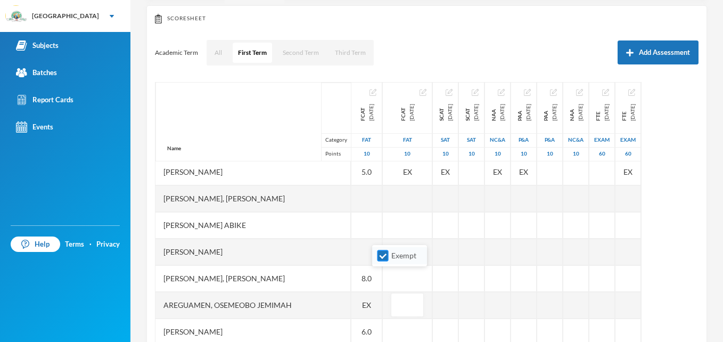
scroll to position [31, 0]
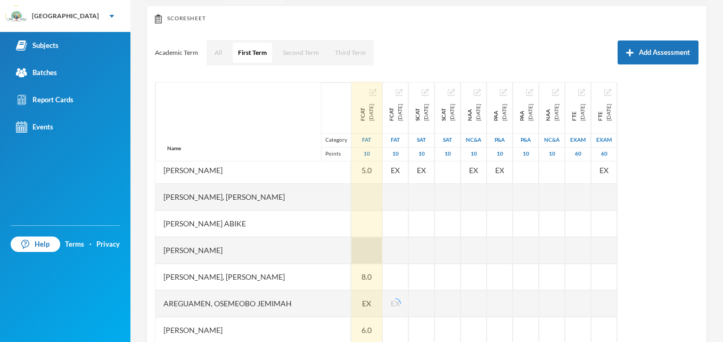
click at [351, 243] on div at bounding box center [366, 250] width 31 height 27
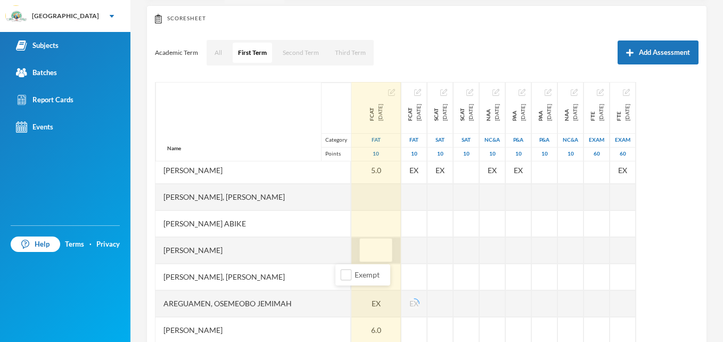
type input "8"
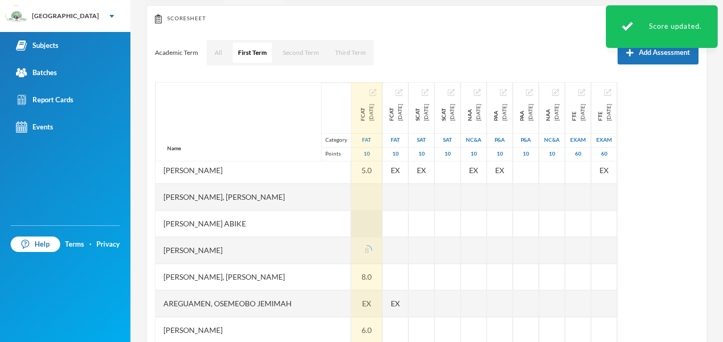
click at [351, 218] on div at bounding box center [366, 223] width 31 height 27
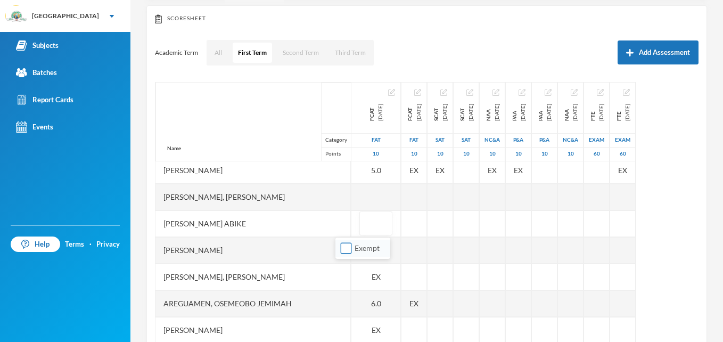
click at [345, 247] on input "Exempt" at bounding box center [346, 248] width 11 height 11
checkbox input "true"
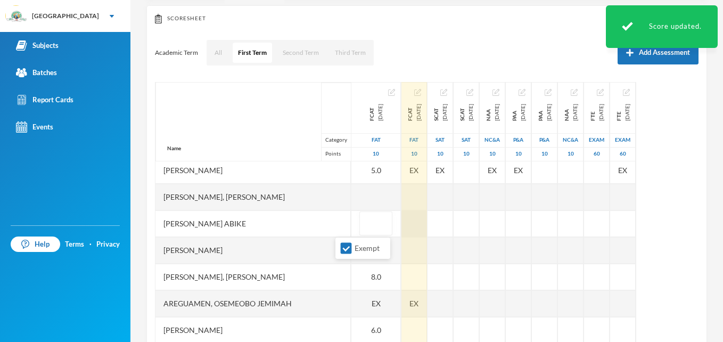
click at [401, 224] on div at bounding box center [414, 223] width 26 height 27
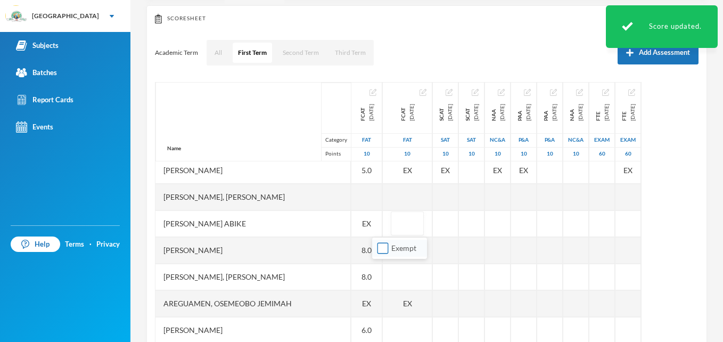
click at [383, 248] on input "Exempt" at bounding box center [382, 248] width 11 height 11
checkbox input "true"
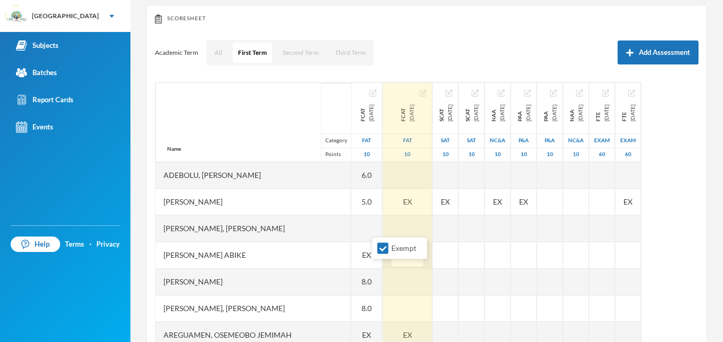
scroll to position [2, 0]
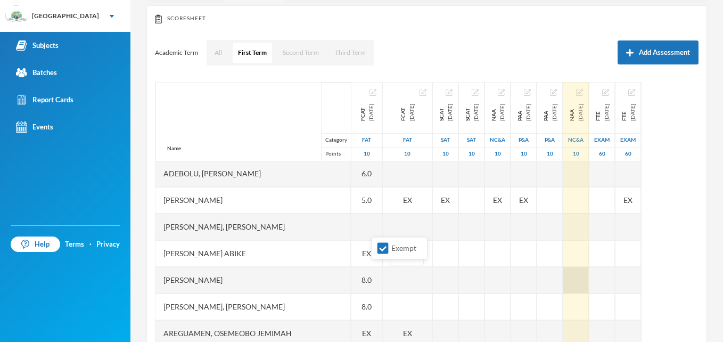
click at [628, 272] on div "Name Category Points Adebolu, Samuel Malik Adebukola, Emmanuella Anuoluwapo Ade…" at bounding box center [427, 215] width 544 height 266
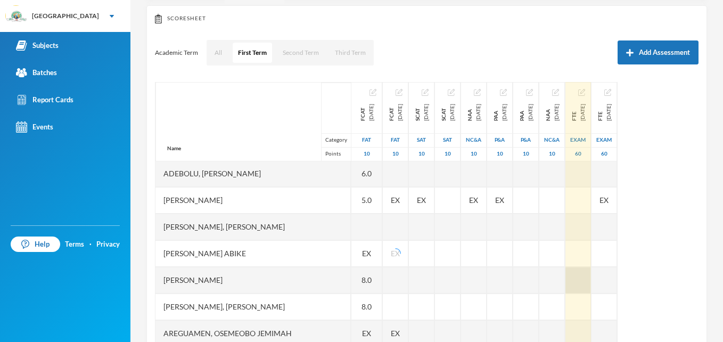
click at [591, 272] on div at bounding box center [578, 280] width 26 height 27
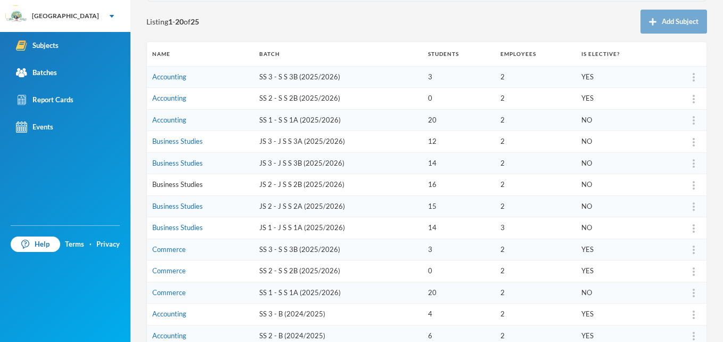
click at [168, 187] on link "Business Studies" at bounding box center [177, 184] width 51 height 9
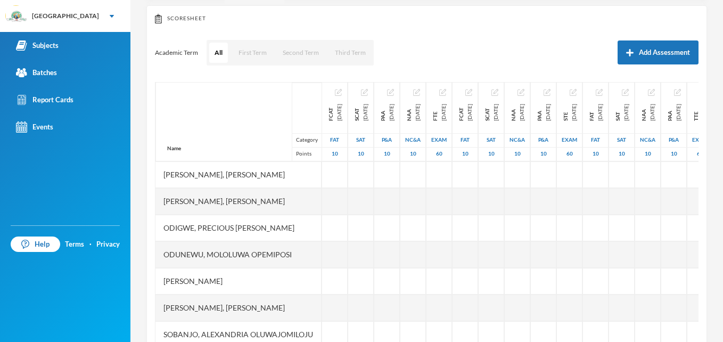
scroll to position [247, 0]
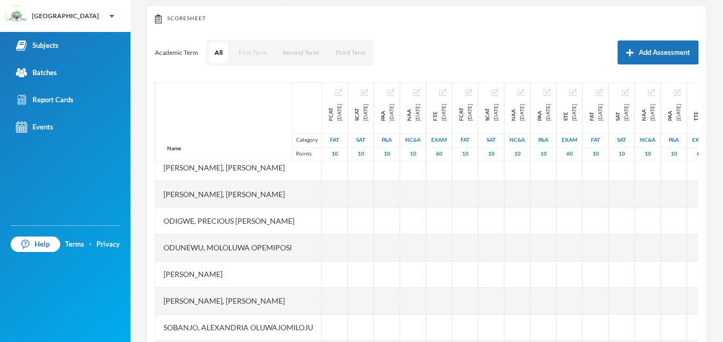
click at [257, 48] on button "First Term" at bounding box center [252, 53] width 39 height 20
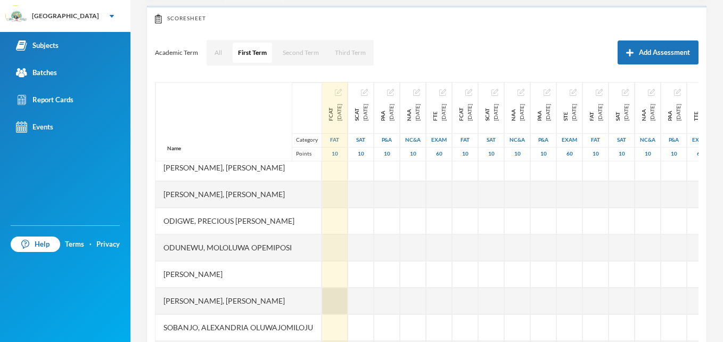
click at [348, 299] on div at bounding box center [335, 301] width 26 height 27
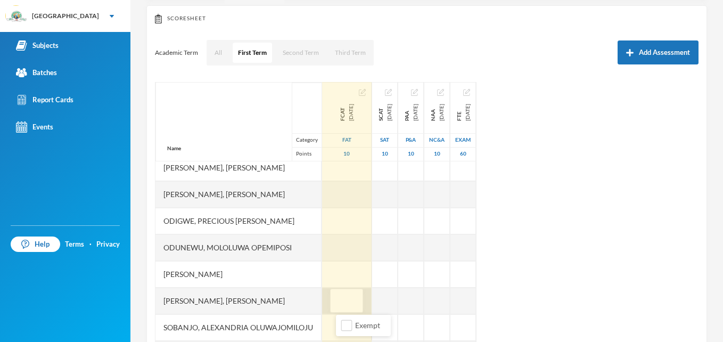
type input "5"
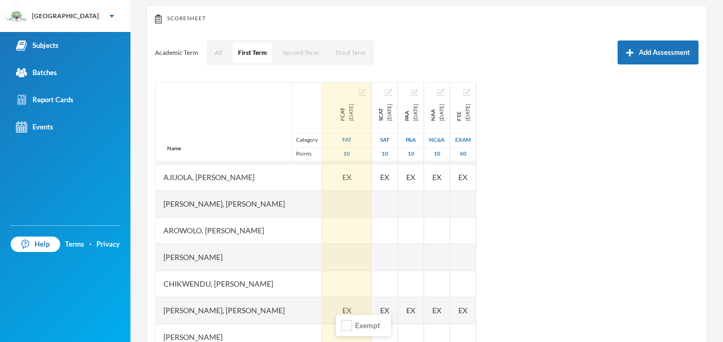
scroll to position [0, 0]
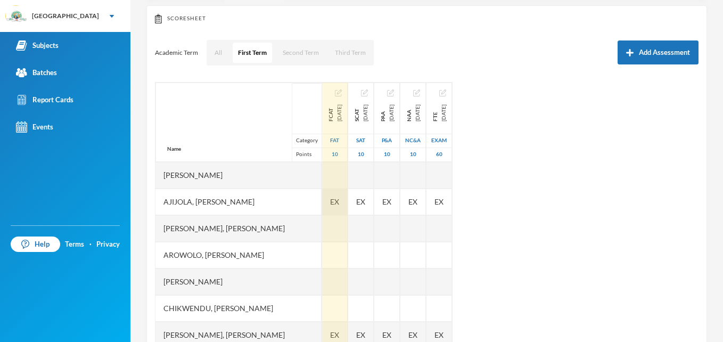
click at [348, 203] on div "EX" at bounding box center [335, 201] width 26 height 27
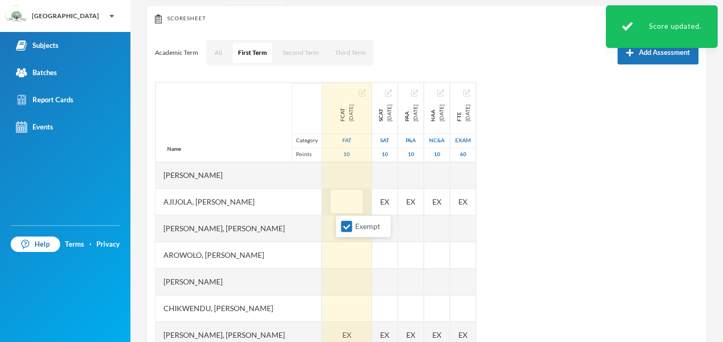
click at [355, 203] on input "text" at bounding box center [346, 202] width 21 height 24
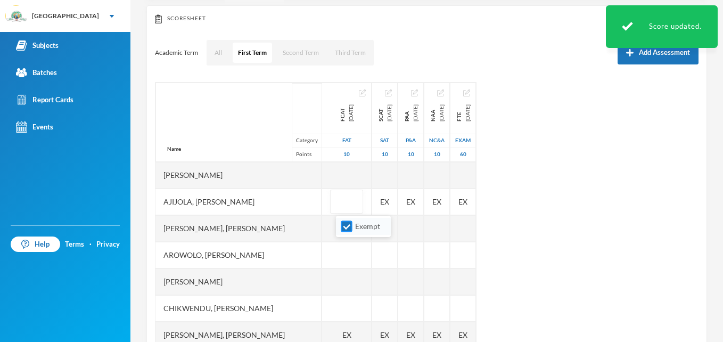
click at [346, 226] on input "Exempt" at bounding box center [346, 226] width 11 height 11
checkbox input "false"
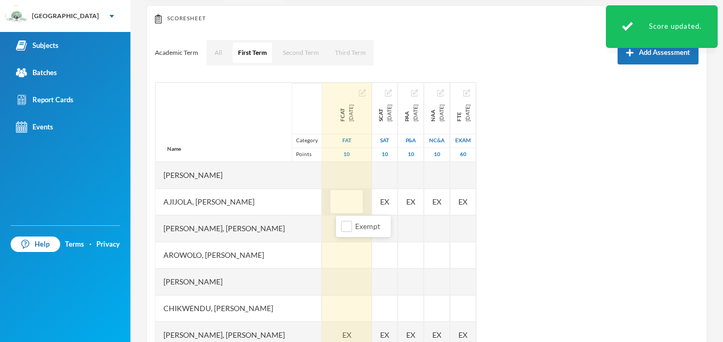
click at [348, 206] on input "text" at bounding box center [346, 202] width 21 height 24
type input "6"
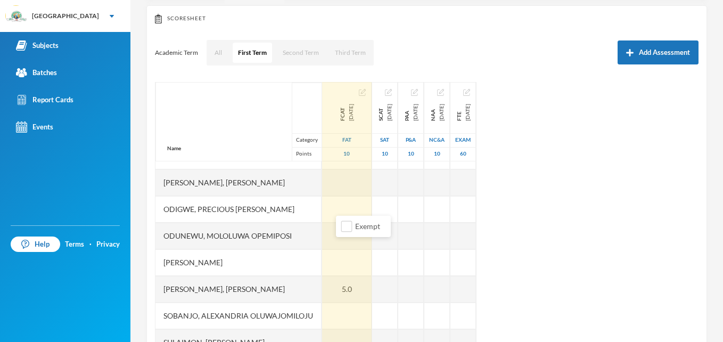
scroll to position [293, 0]
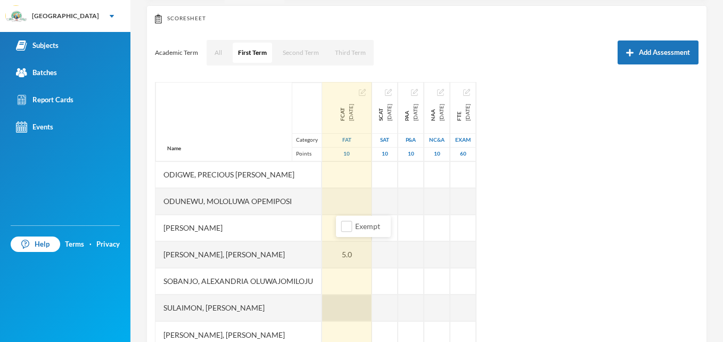
click at [352, 308] on div at bounding box center [347, 307] width 50 height 27
type input "5"
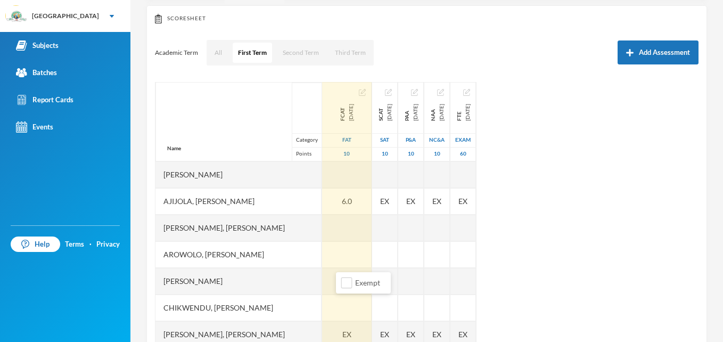
scroll to position [0, 0]
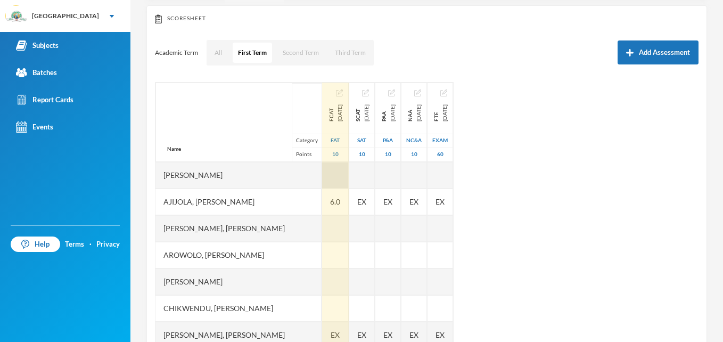
click at [347, 176] on div at bounding box center [335, 175] width 27 height 27
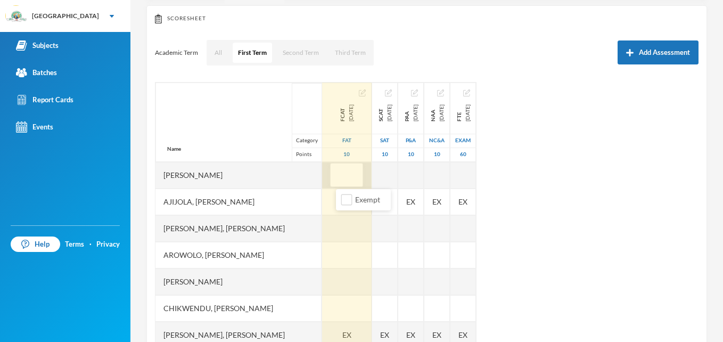
type input "8"
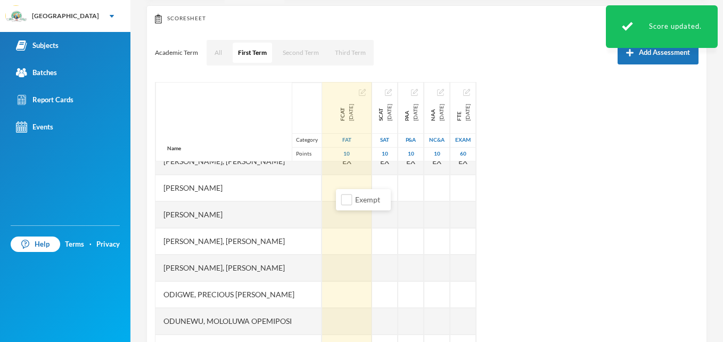
scroll to position [176, 0]
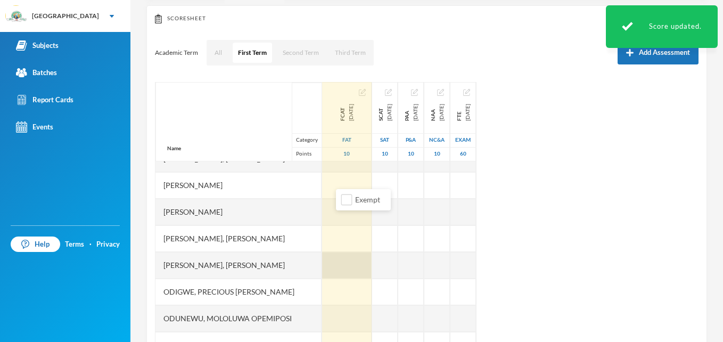
click at [348, 261] on div at bounding box center [347, 265] width 50 height 27
type input "5"
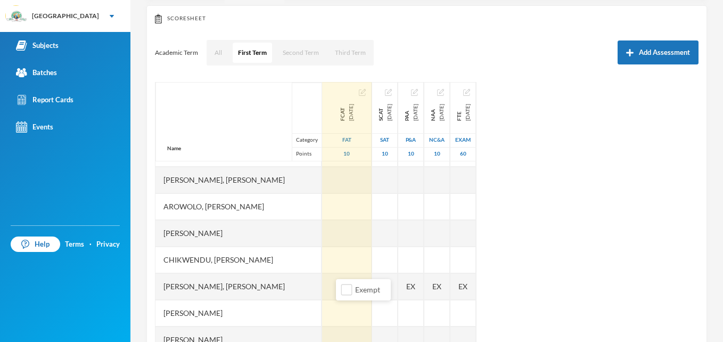
scroll to position [52, 0]
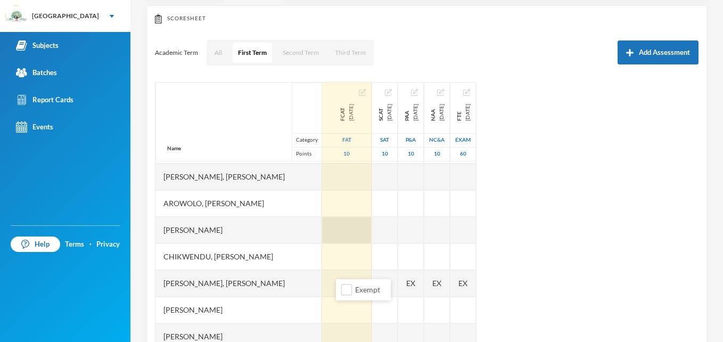
click at [362, 238] on div at bounding box center [347, 230] width 50 height 27
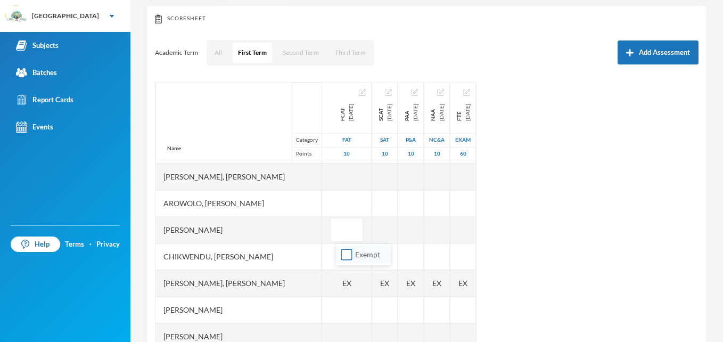
click at [351, 251] on input "Exempt" at bounding box center [346, 254] width 11 height 11
checkbox input "true"
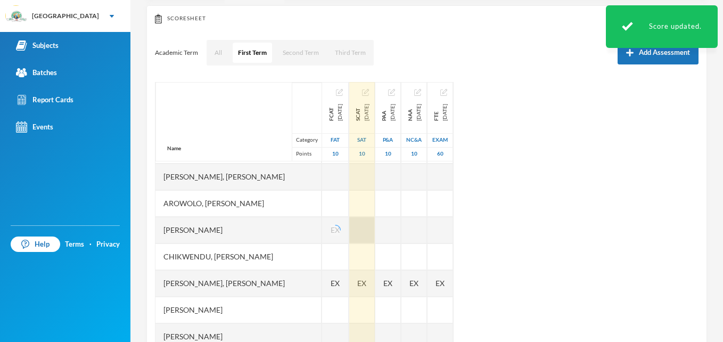
click at [375, 226] on div at bounding box center [362, 230] width 26 height 27
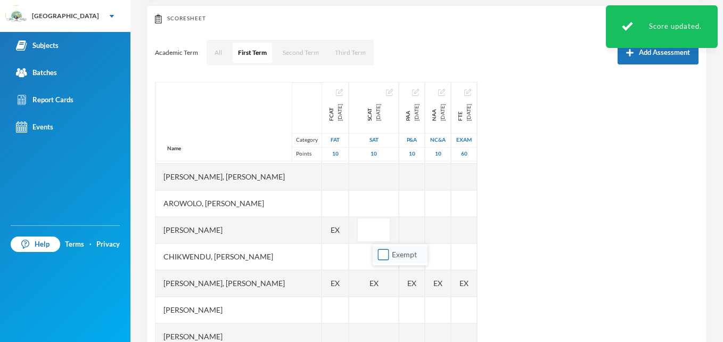
click at [385, 253] on input "Exempt" at bounding box center [383, 254] width 11 height 11
checkbox input "true"
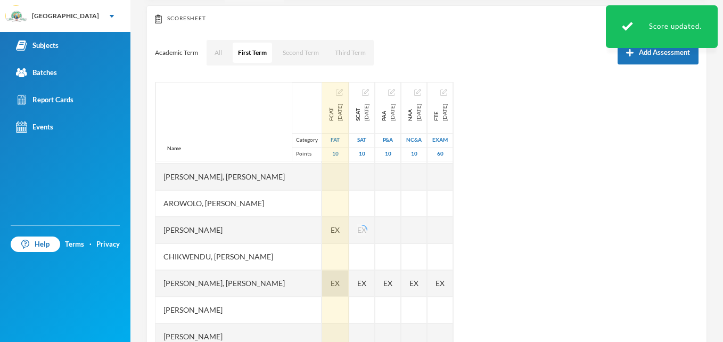
click at [340, 280] on span "EX" at bounding box center [335, 282] width 9 height 11
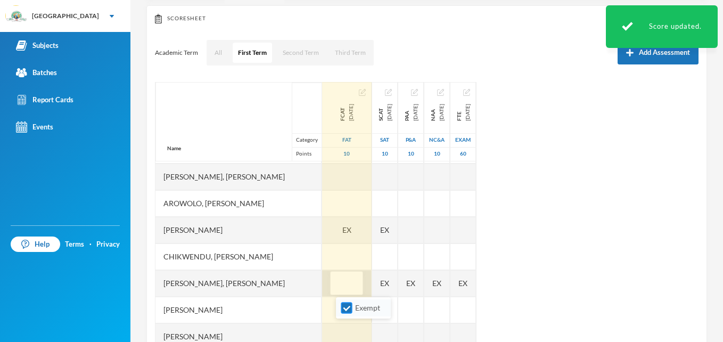
click at [345, 304] on input "Exempt" at bounding box center [346, 307] width 11 height 11
checkbox input "false"
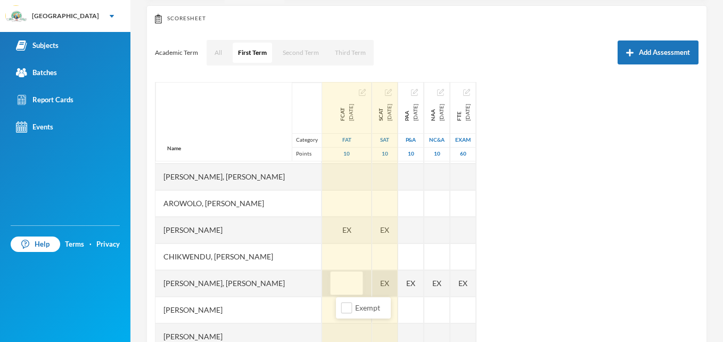
click at [398, 284] on div "EX" at bounding box center [385, 283] width 26 height 27
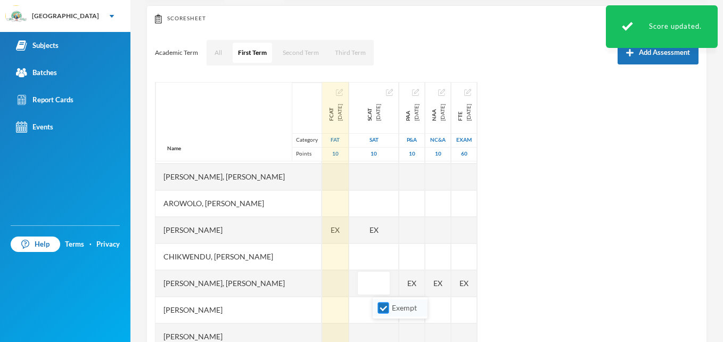
click at [378, 306] on input "Exempt" at bounding box center [383, 307] width 11 height 11
checkbox input "false"
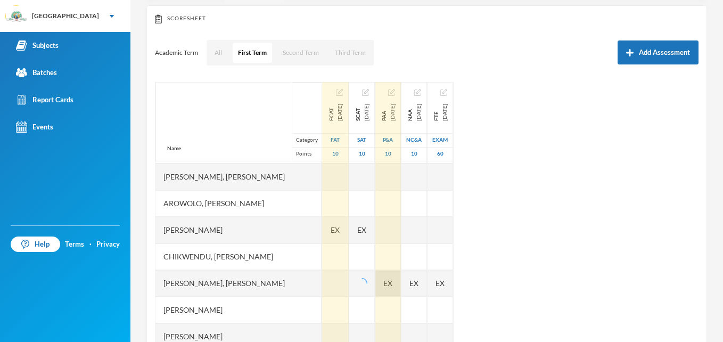
click at [401, 284] on div "EX" at bounding box center [388, 283] width 26 height 27
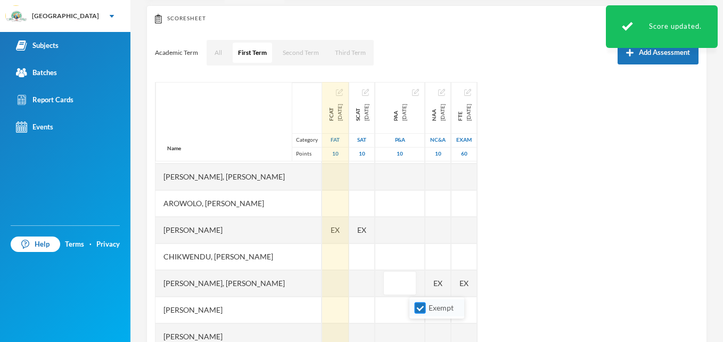
click at [421, 306] on input "Exempt" at bounding box center [420, 307] width 11 height 11
checkbox input "false"
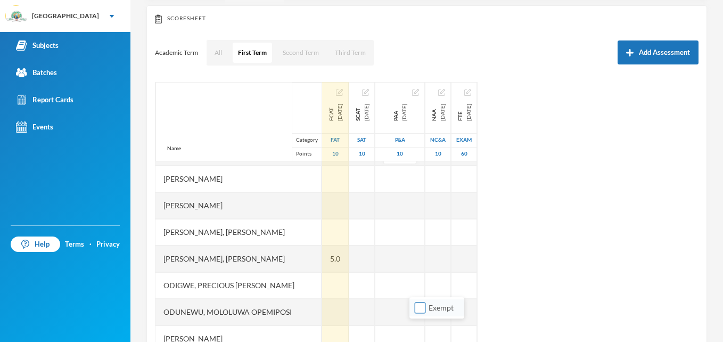
scroll to position [184, 0]
click at [348, 278] on div at bounding box center [335, 284] width 27 height 27
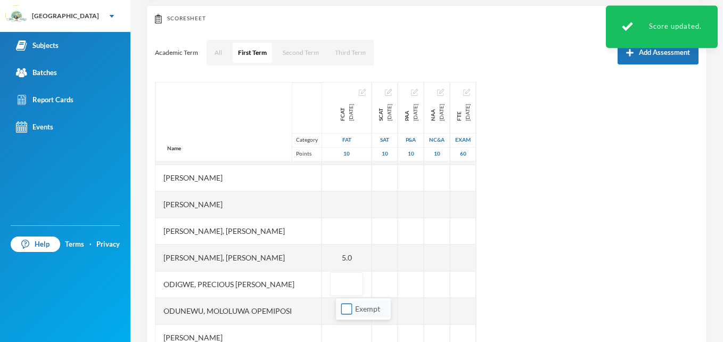
click at [347, 306] on input "Exempt" at bounding box center [346, 308] width 11 height 11
checkbox input "true"
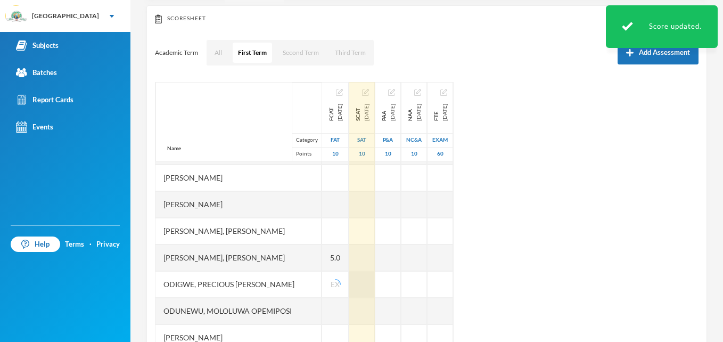
click at [375, 286] on div at bounding box center [362, 284] width 26 height 27
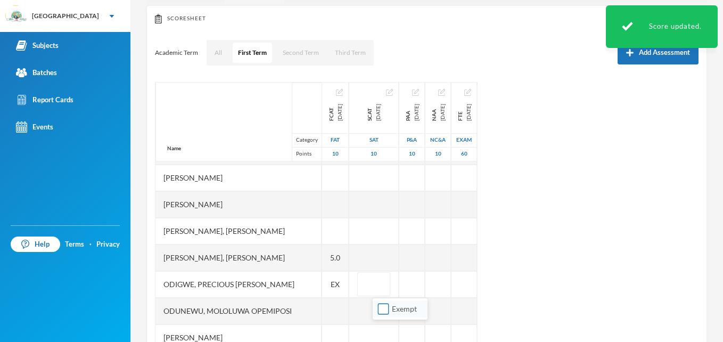
click at [383, 307] on input "Exempt" at bounding box center [383, 308] width 11 height 11
checkbox input "true"
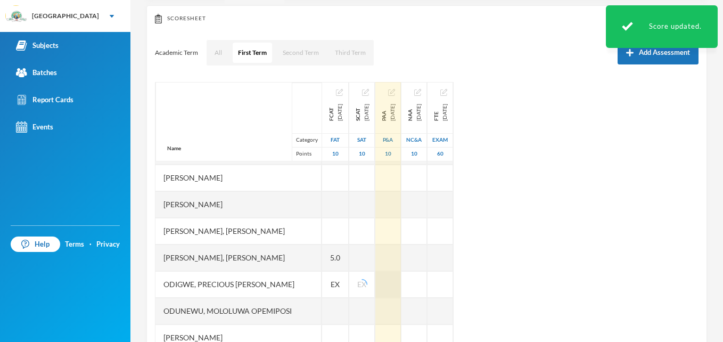
click at [401, 284] on div at bounding box center [388, 284] width 26 height 27
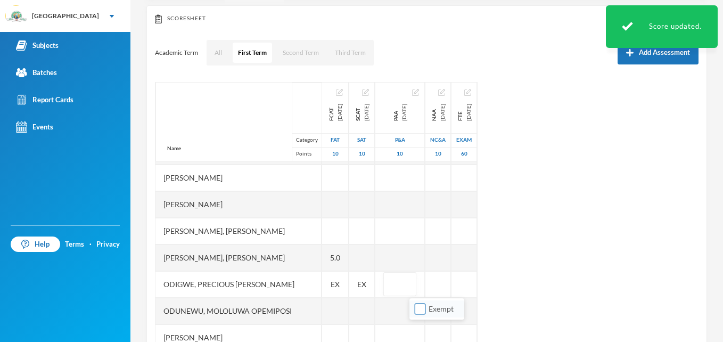
click at [421, 310] on input "Exempt" at bounding box center [420, 308] width 11 height 11
checkbox input "true"
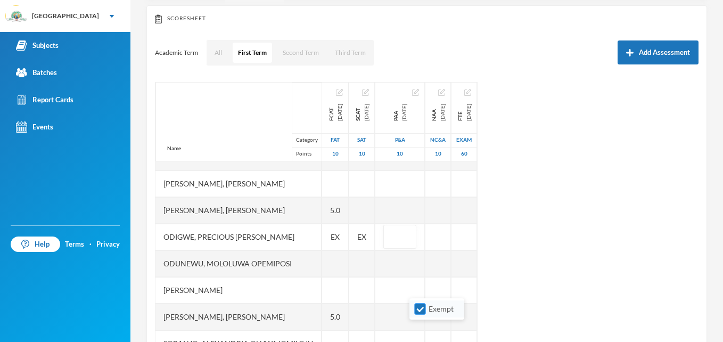
scroll to position [236, 0]
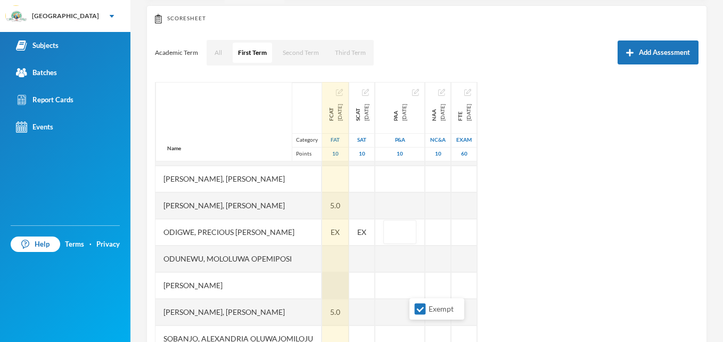
click at [348, 287] on div at bounding box center [335, 285] width 27 height 27
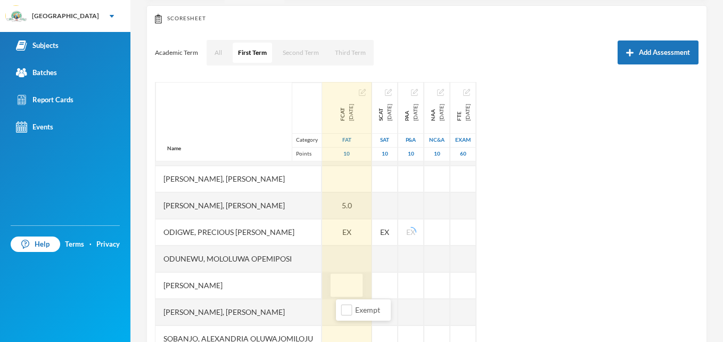
type input "4"
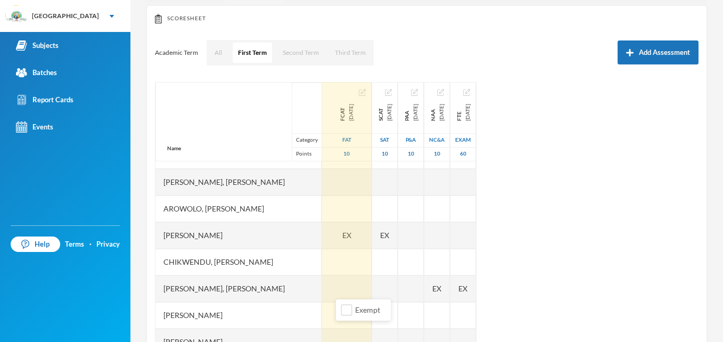
scroll to position [39, 0]
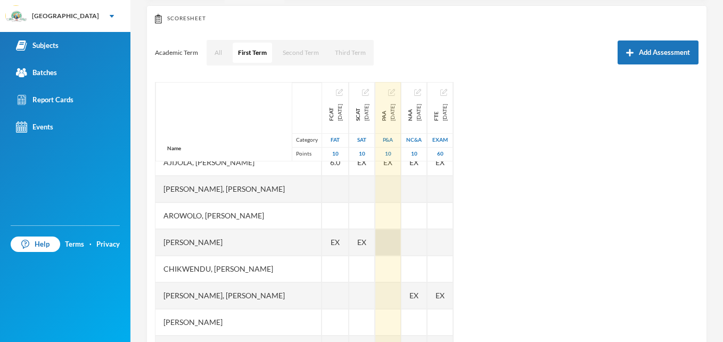
click at [401, 242] on div at bounding box center [388, 242] width 26 height 27
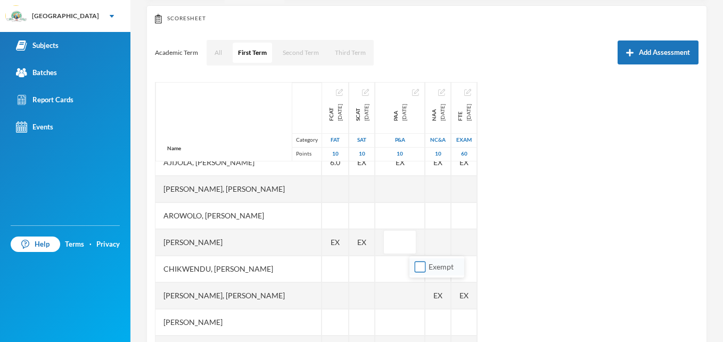
click at [422, 265] on input "Exempt" at bounding box center [420, 266] width 11 height 11
checkbox input "true"
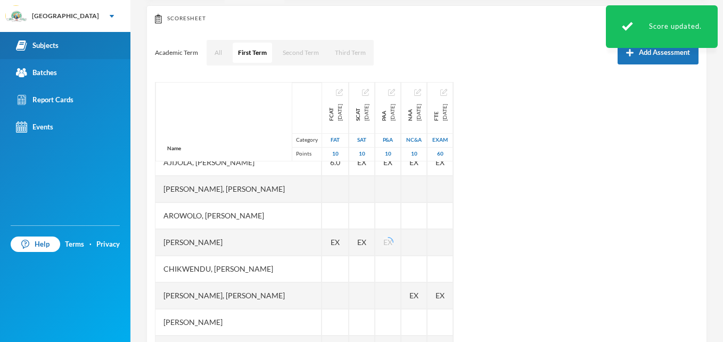
click at [65, 45] on link "Subjects" at bounding box center [65, 45] width 130 height 27
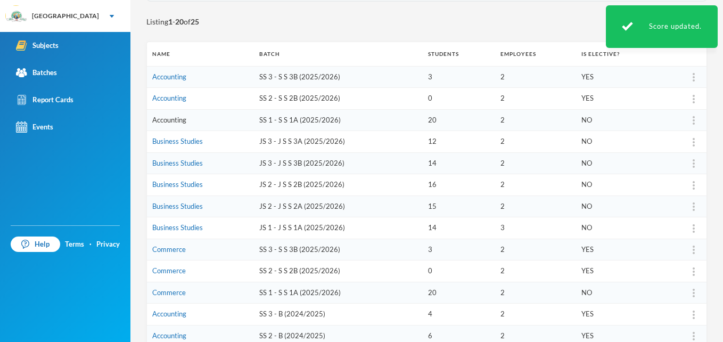
click at [177, 123] on link "Accounting" at bounding box center [169, 120] width 34 height 9
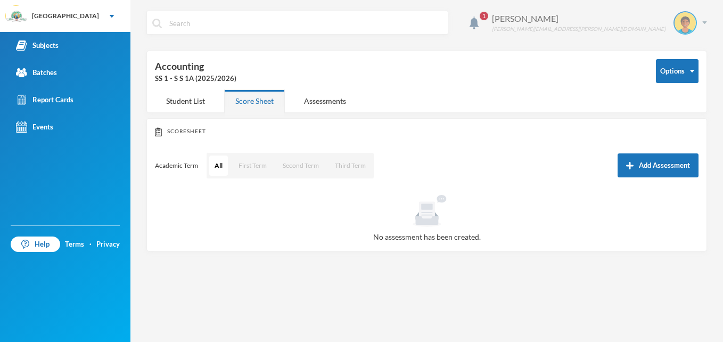
click at [707, 21] on div "Sadiq Ahmed ahmed.sadiq@greenlandhall.org" at bounding box center [595, 22] width 223 height 23
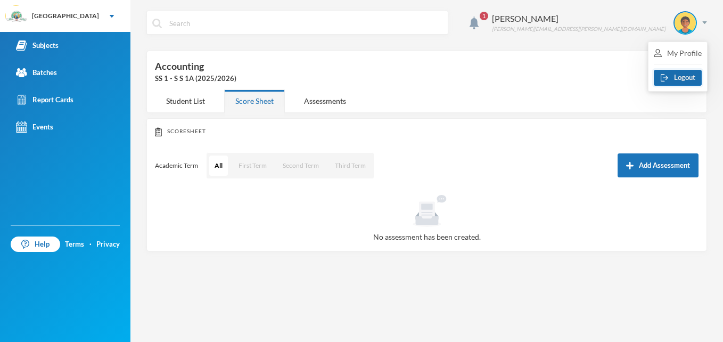
click at [686, 73] on button "Logout" at bounding box center [678, 78] width 48 height 16
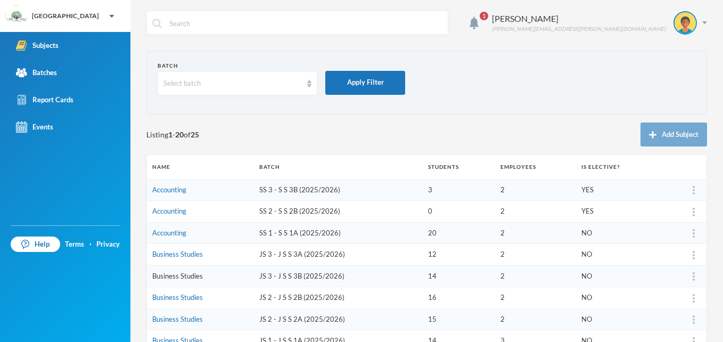
click at [176, 276] on link "Business Studies" at bounding box center [177, 276] width 51 height 9
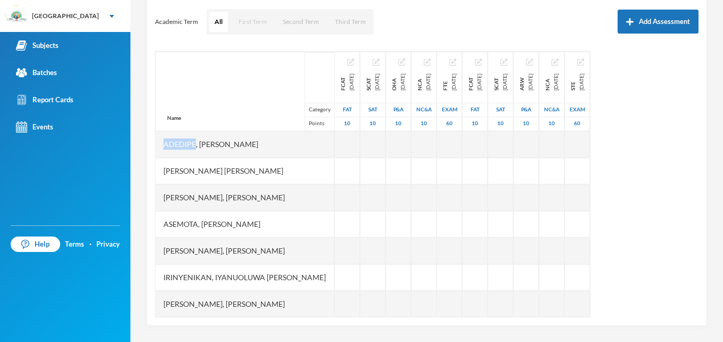
click at [253, 21] on button "First Term" at bounding box center [252, 22] width 39 height 20
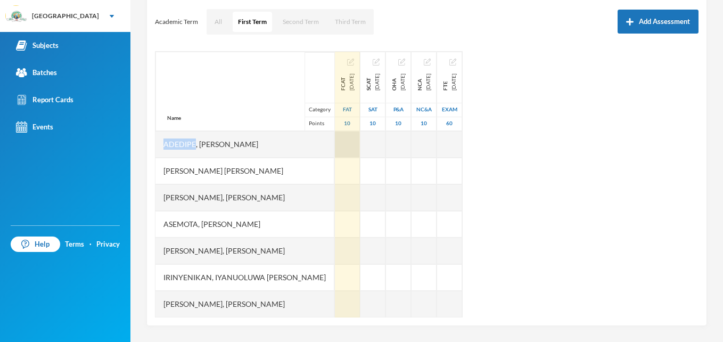
click at [335, 146] on div at bounding box center [347, 144] width 25 height 27
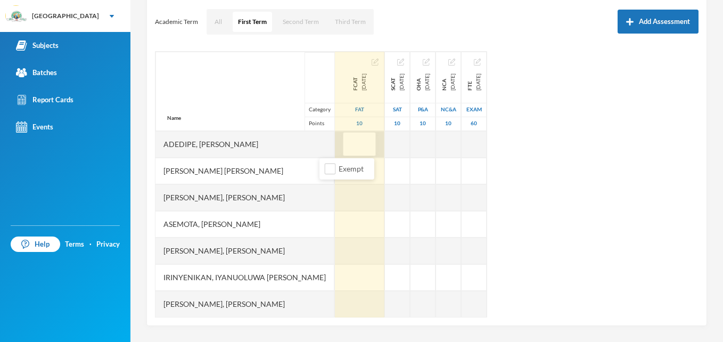
type input "5"
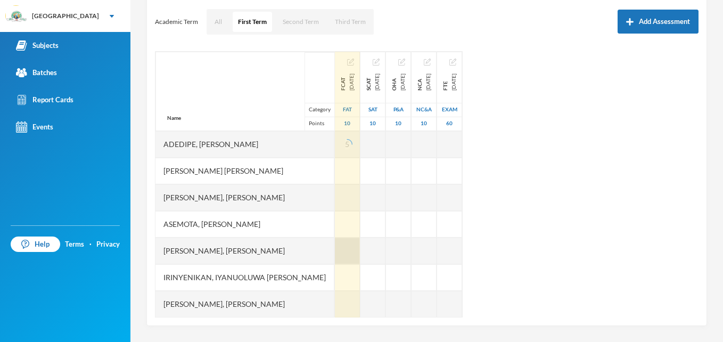
click at [335, 249] on div at bounding box center [347, 250] width 25 height 27
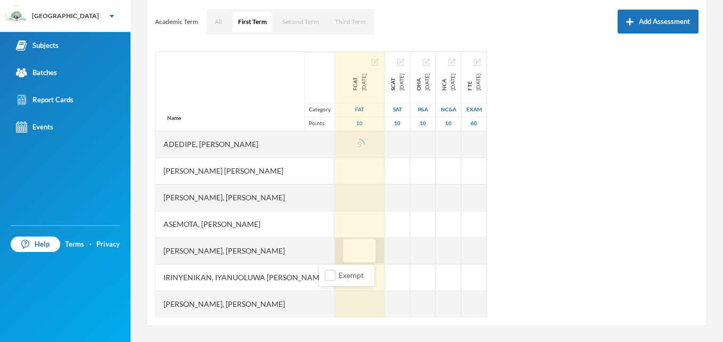
type input "3"
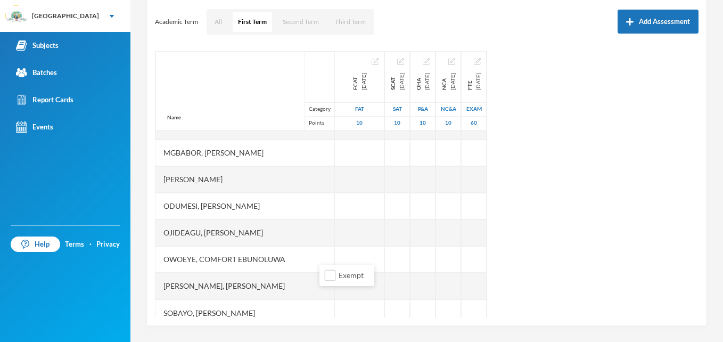
scroll to position [187, 0]
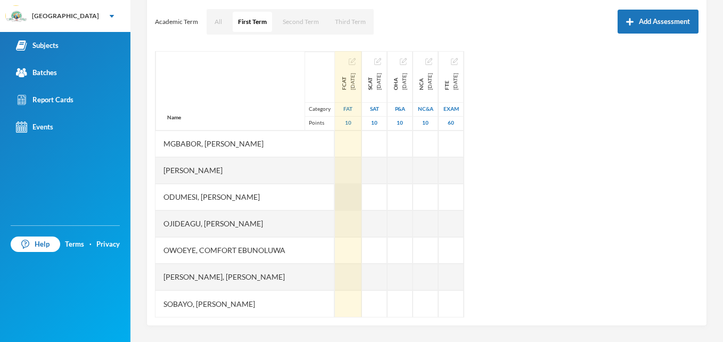
click at [335, 194] on div at bounding box center [348, 197] width 27 height 27
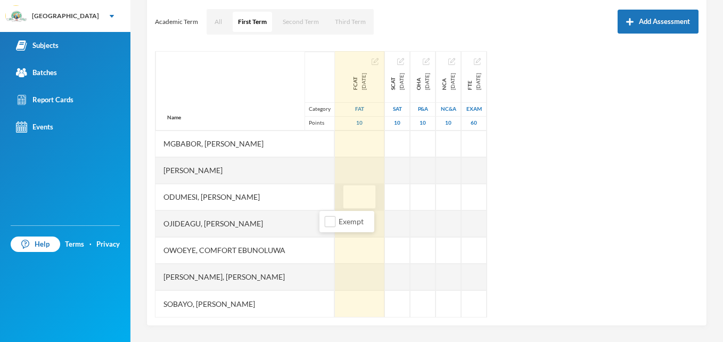
type input "4"
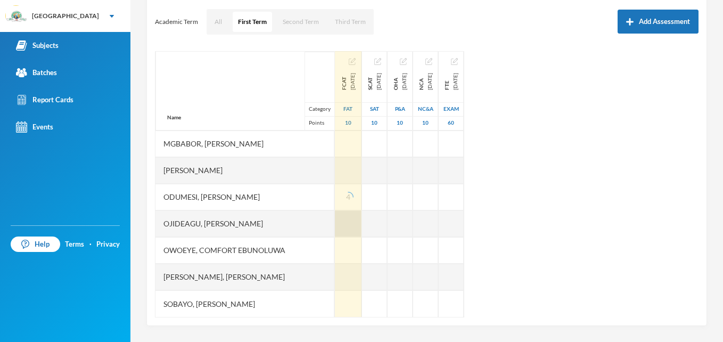
click at [335, 224] on div at bounding box center [348, 223] width 27 height 27
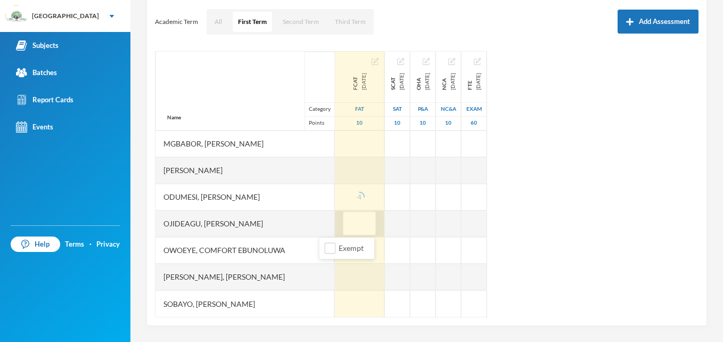
type input "5"
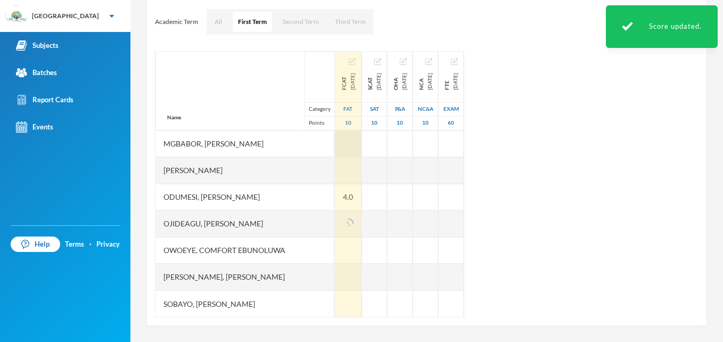
click at [335, 137] on div at bounding box center [348, 143] width 27 height 27
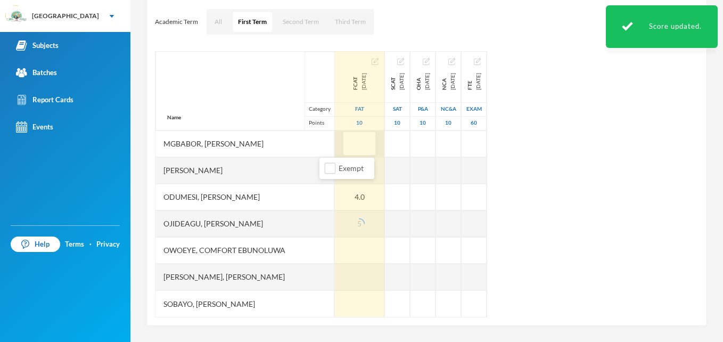
type input "5"
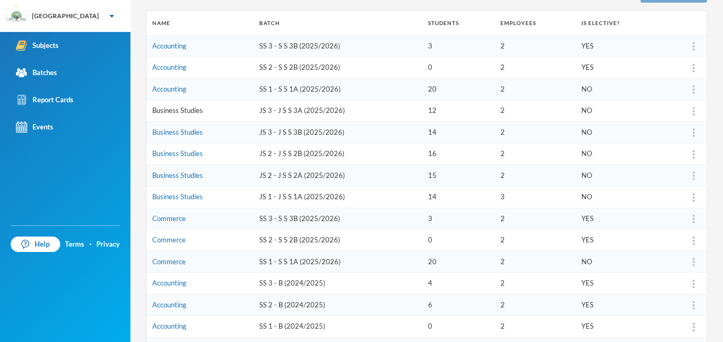
click at [180, 111] on link "Business Studies" at bounding box center [177, 110] width 51 height 9
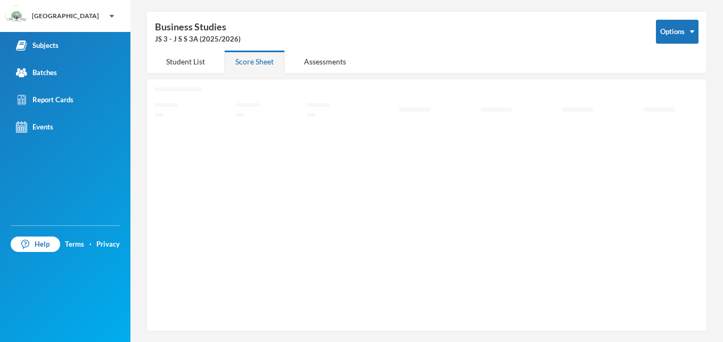
scroll to position [36, 0]
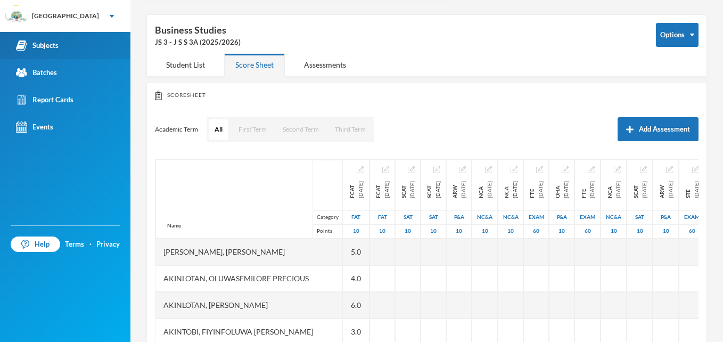
click at [51, 43] on div "Subjects" at bounding box center [37, 45] width 43 height 11
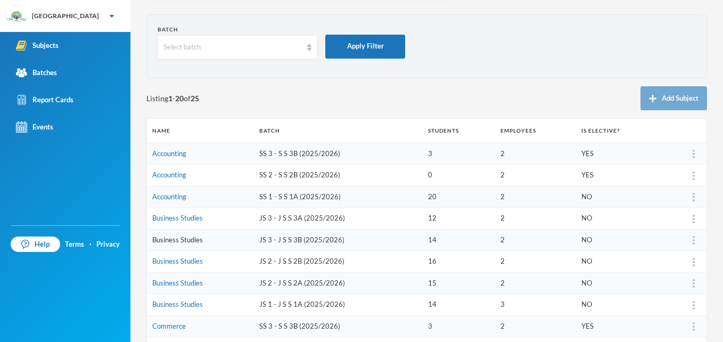
click at [180, 242] on link "Business Studies" at bounding box center [177, 239] width 51 height 9
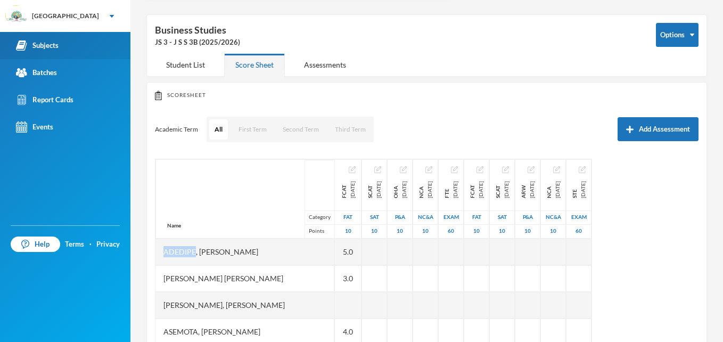
click at [49, 43] on div "Subjects" at bounding box center [37, 45] width 43 height 11
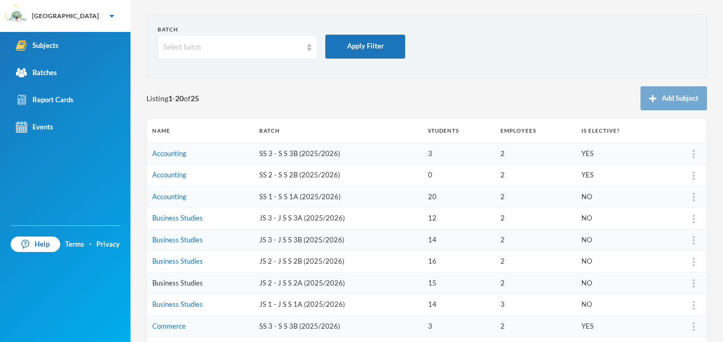
click at [179, 282] on link "Business Studies" at bounding box center [177, 282] width 51 height 9
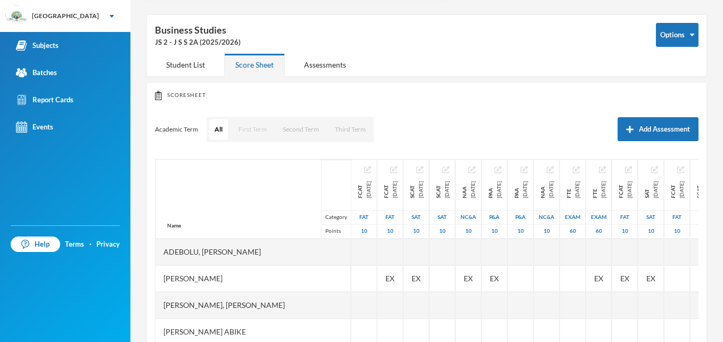
click at [256, 128] on button "First Term" at bounding box center [252, 129] width 39 height 20
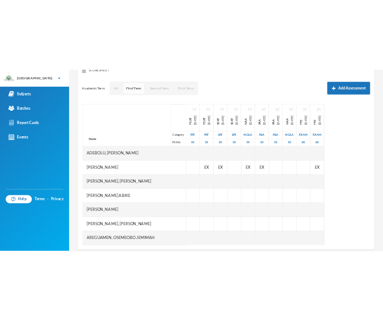
scroll to position [132, 0]
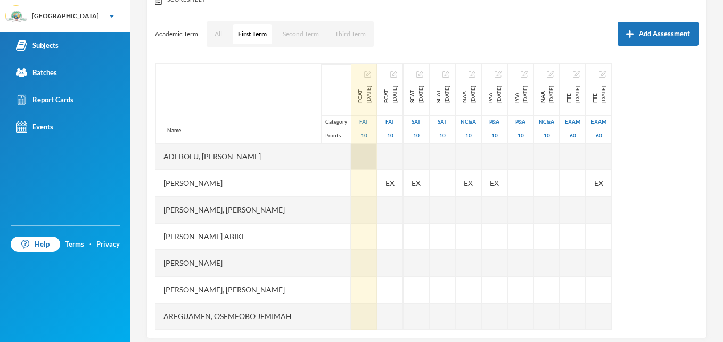
click at [351, 155] on div at bounding box center [364, 156] width 26 height 27
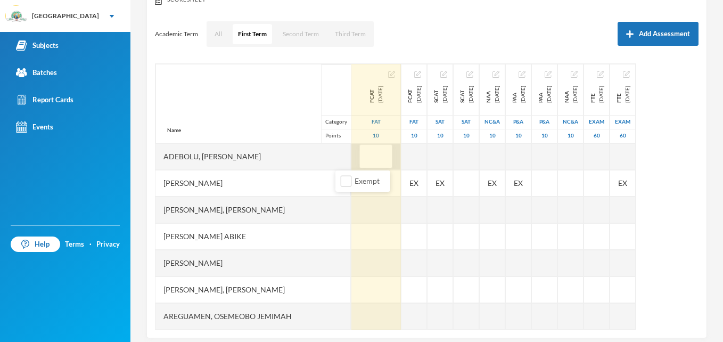
type input "6"
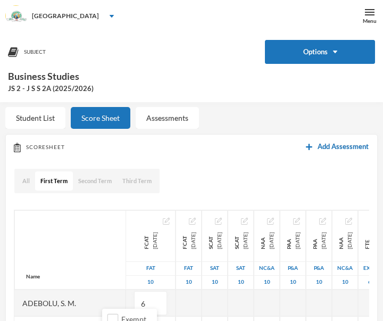
scroll to position [0, 0]
